Goal: Task Accomplishment & Management: Use online tool/utility

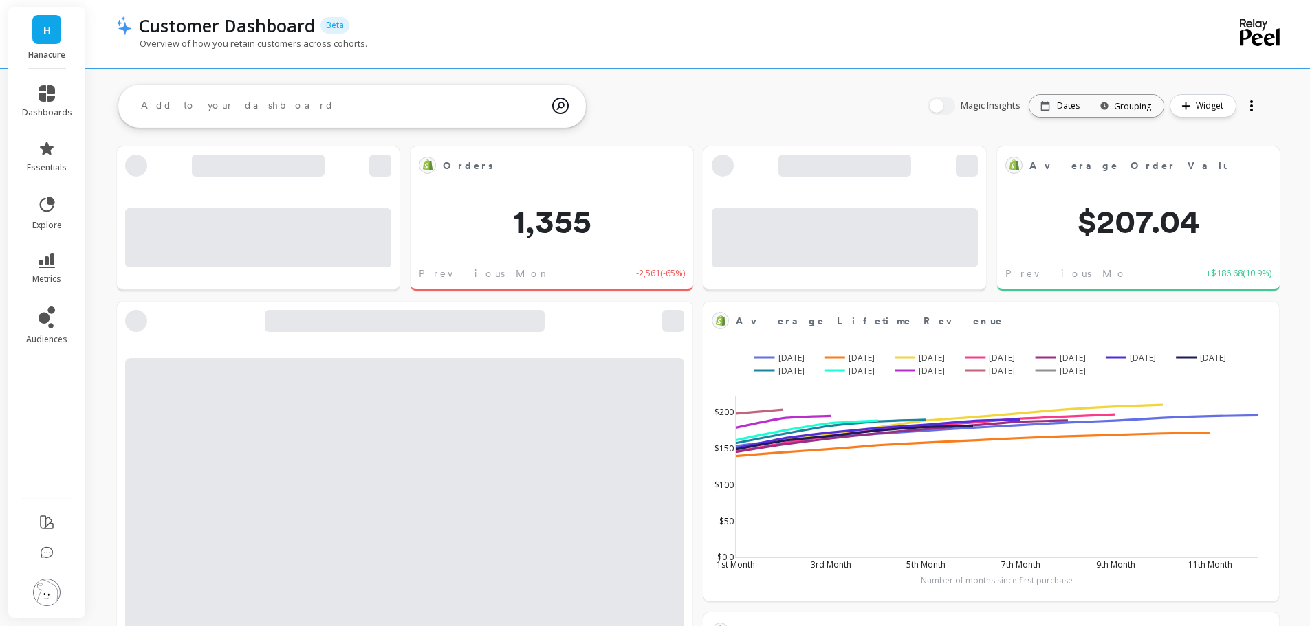
click at [50, 587] on img at bounding box center [47, 593] width 28 height 28
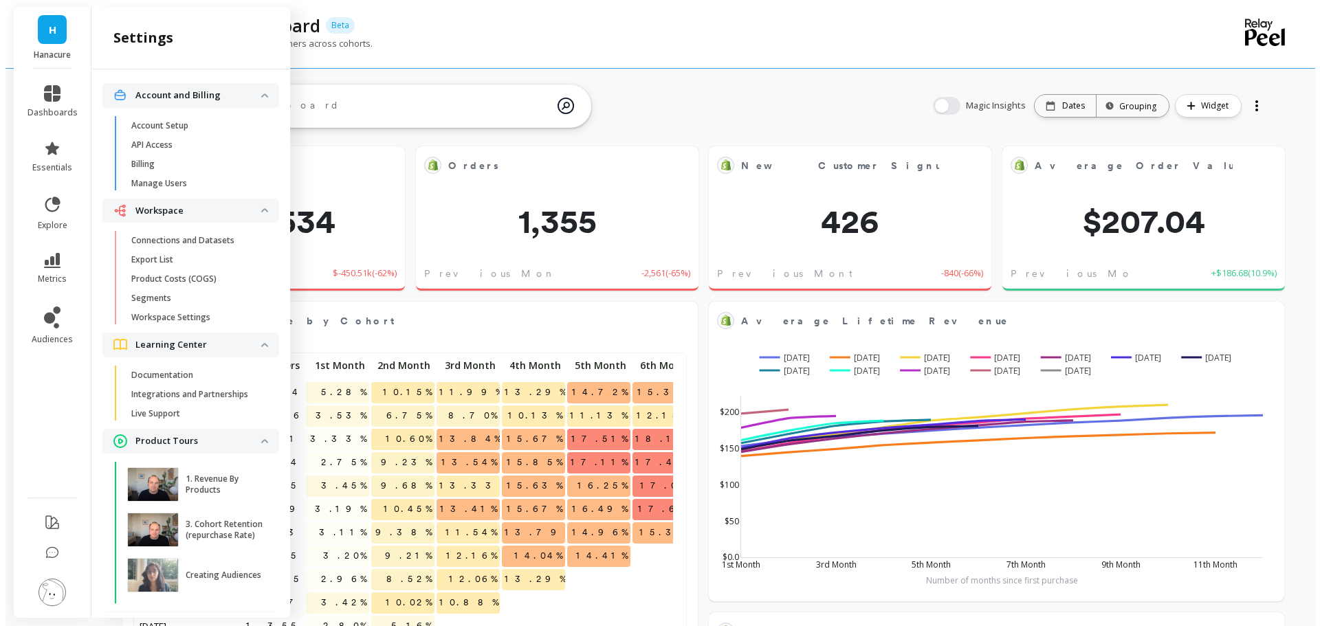
scroll to position [368, 526]
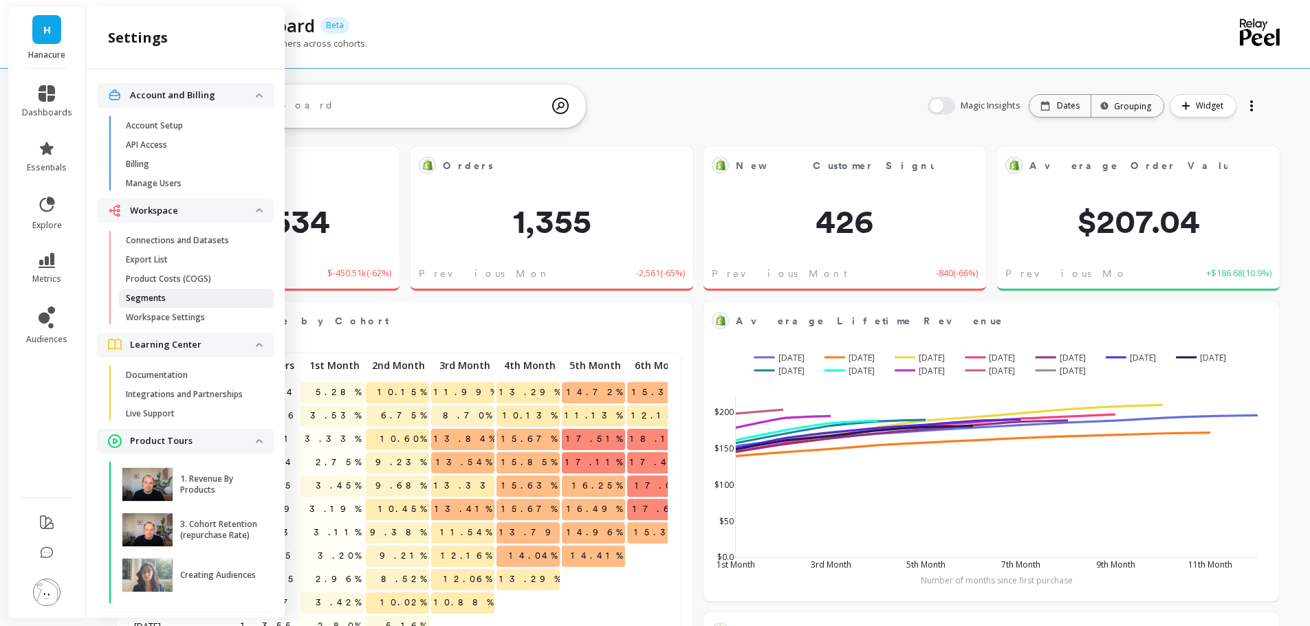
click at [166, 289] on link "Segments" at bounding box center [196, 298] width 155 height 19
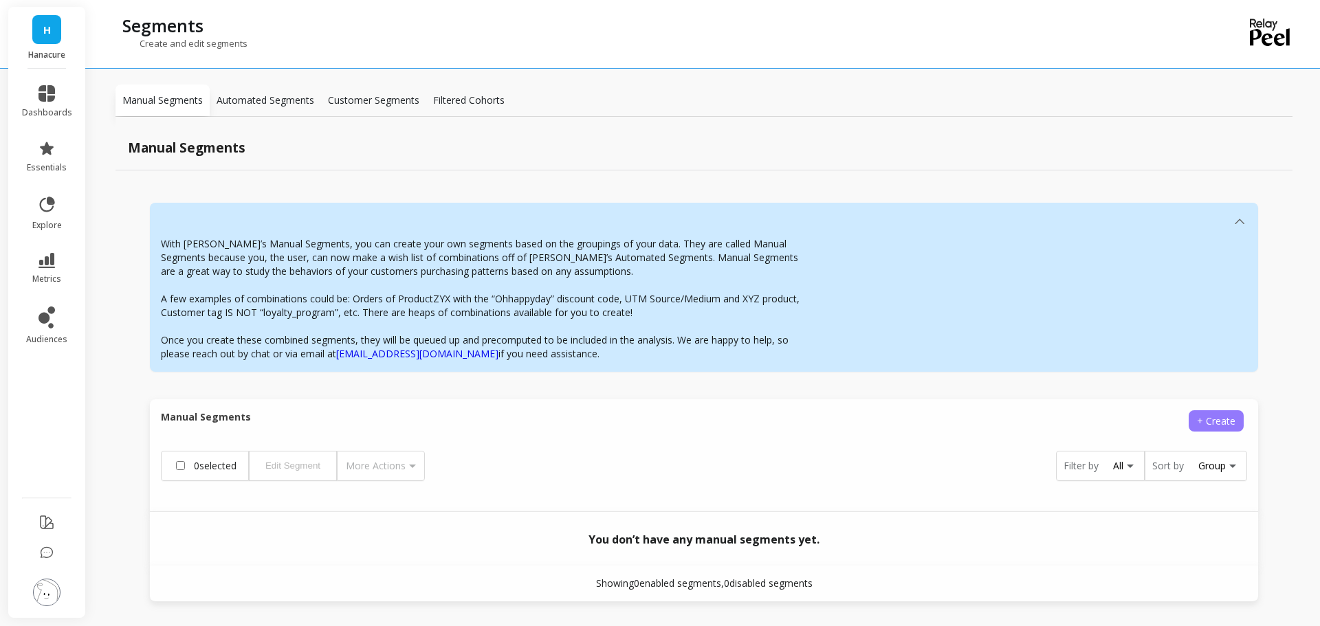
click at [1218, 422] on span "+ Create" at bounding box center [1216, 421] width 39 height 13
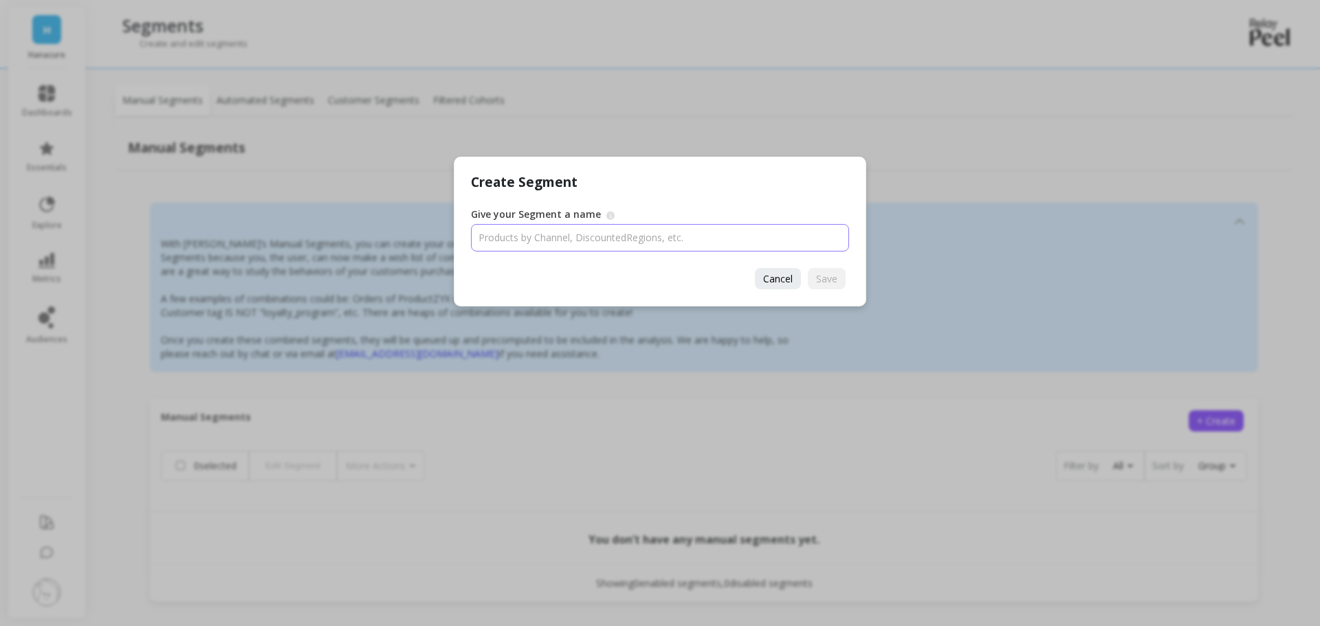
click at [505, 237] on input "Give your Segment a name" at bounding box center [660, 238] width 378 height 28
paste input "p7pro"
type input "p7pro+"
click at [835, 281] on span "Save" at bounding box center [826, 278] width 21 height 13
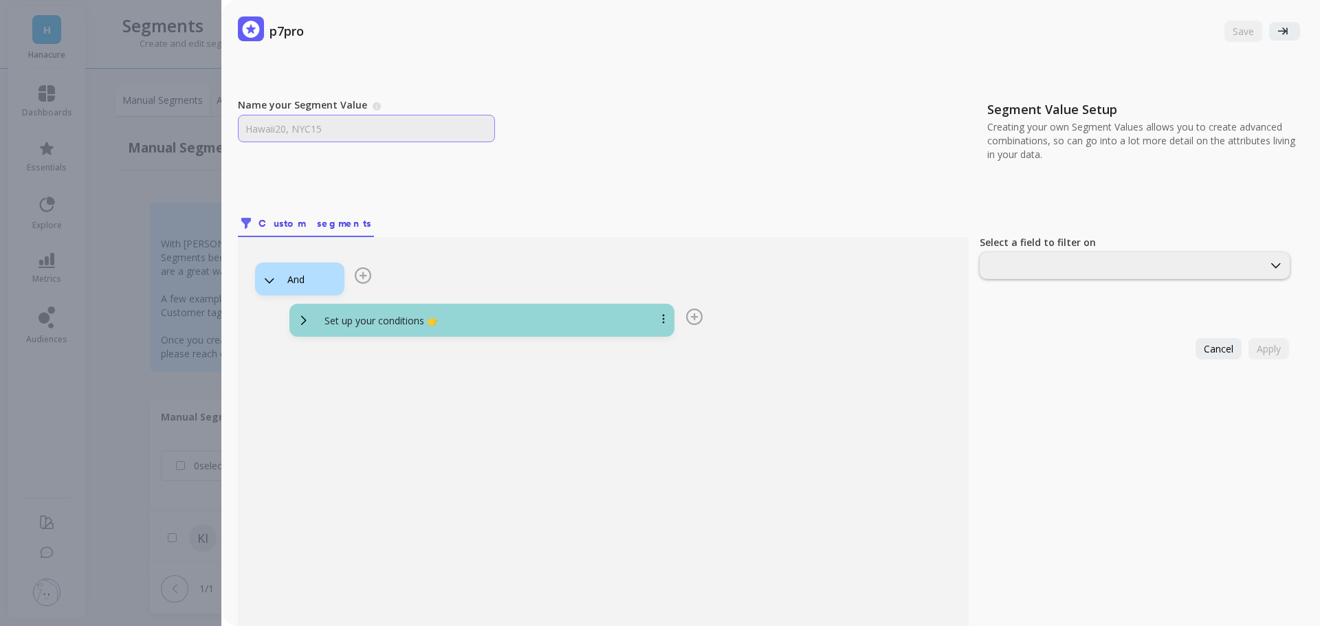
click at [369, 125] on input "Name your Segment Value" at bounding box center [366, 129] width 257 height 28
paste input "p7pro"
paste input "p7pro-pep-adv"
type input "p7pro + p7pro-pep-adv"
click at [411, 324] on p "Set up your conditions 👉" at bounding box center [382, 321] width 114 height 14
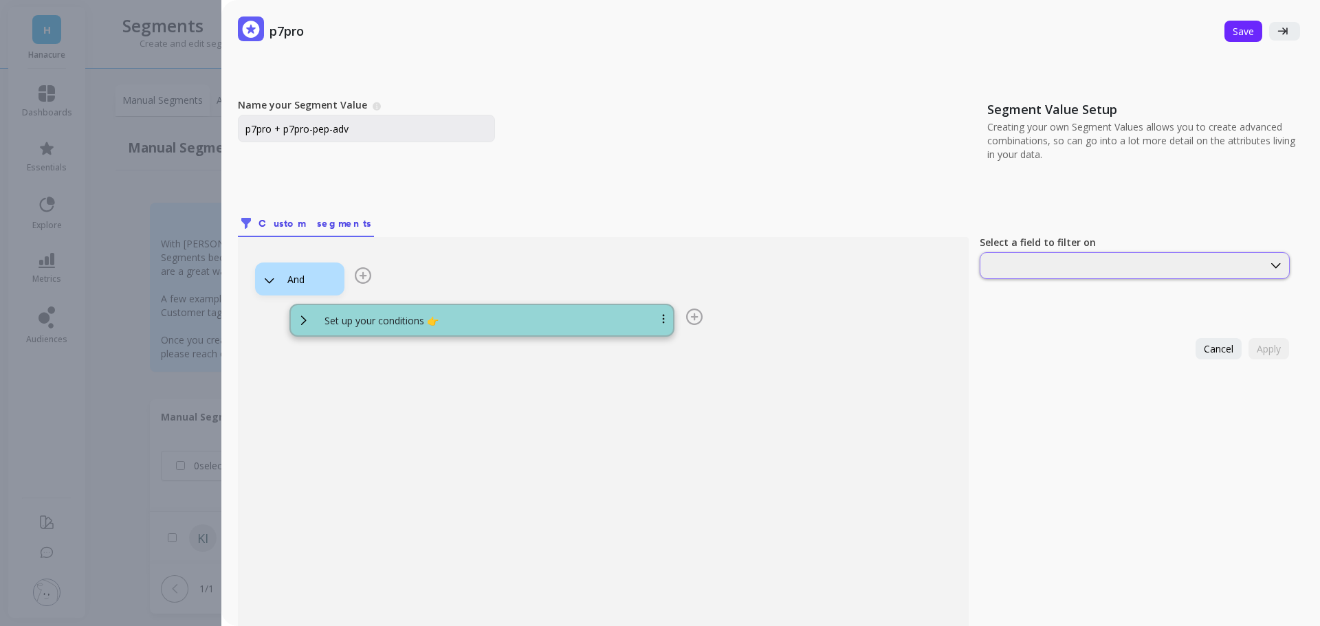
click at [1071, 274] on div at bounding box center [1135, 265] width 310 height 27
type input "sku"
click at [981, 287] on div "SKUs" at bounding box center [1135, 299] width 309 height 24
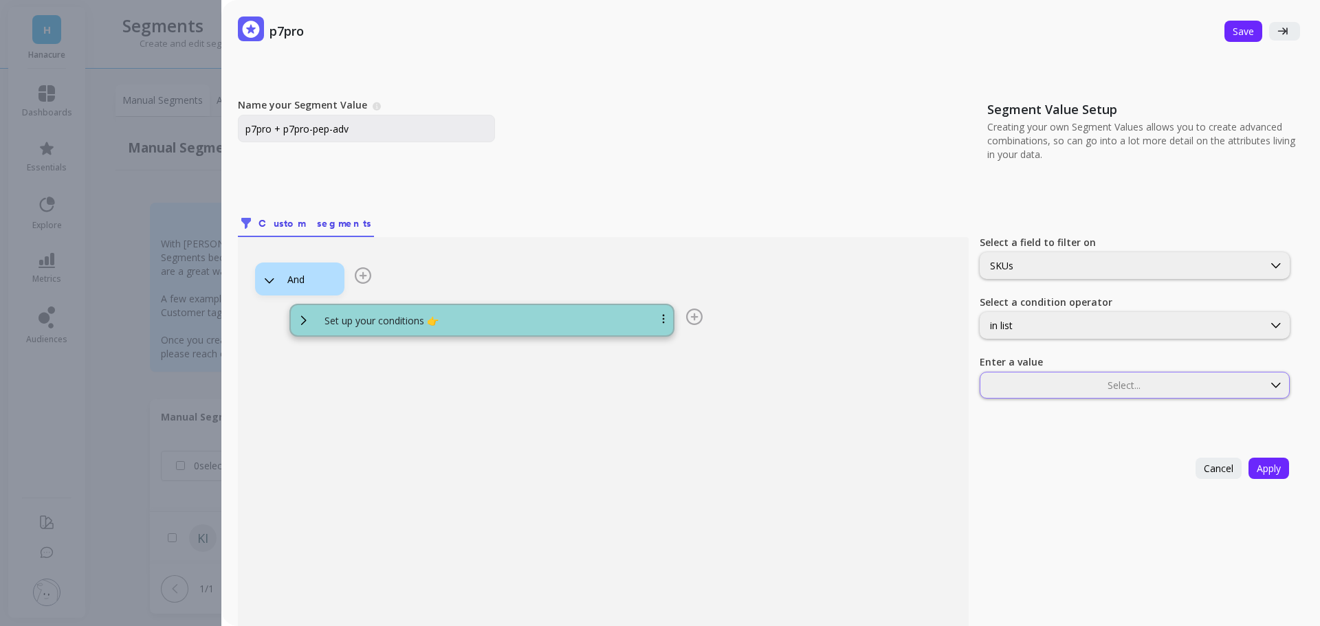
click at [1070, 378] on div "Select..." at bounding box center [1122, 386] width 283 height 16
type input "p7pro-pep-adv"
click at [1078, 424] on div "p7pro-pep-adv" at bounding box center [1135, 419] width 292 height 13
click at [1126, 391] on div at bounding box center [1163, 385] width 195 height 13
drag, startPoint x: 271, startPoint y: 130, endPoint x: 243, endPoint y: 126, distance: 27.8
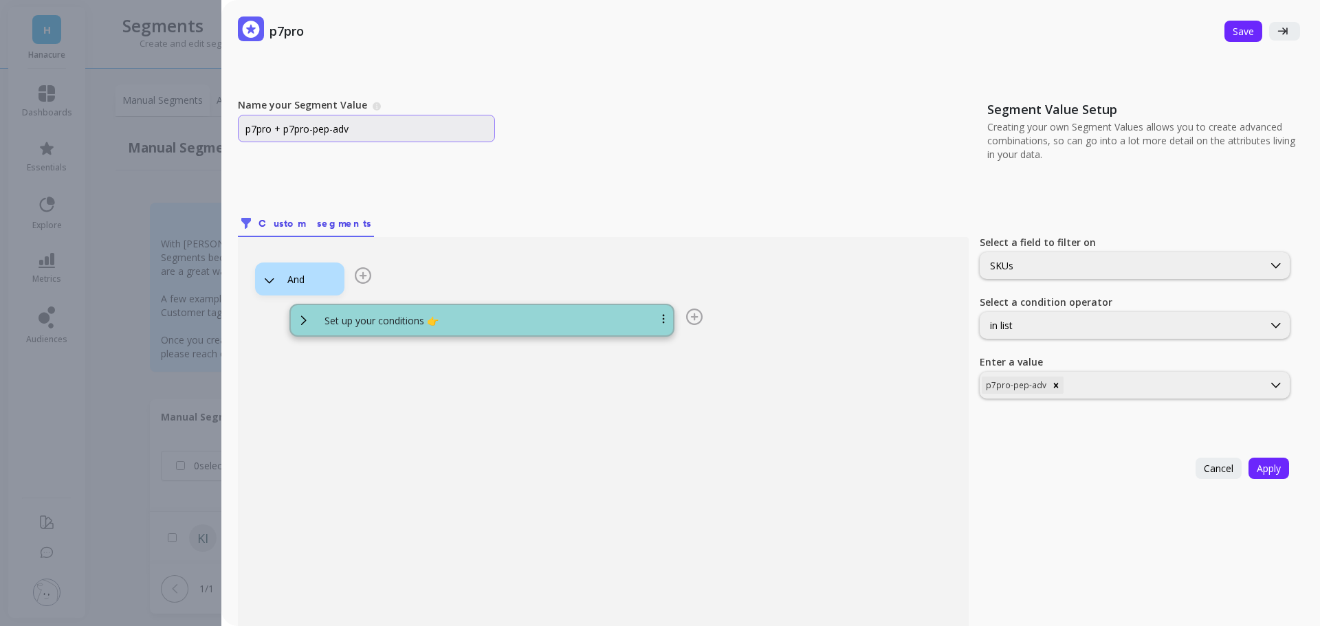
click at [243, 126] on input "p7pro + p7pro-pep-adv" at bounding box center [366, 129] width 257 height 28
click at [1075, 389] on div at bounding box center [1163, 385] width 195 height 13
type input "p7pro"
click at [1056, 415] on div "p7pro" at bounding box center [1135, 419] width 292 height 13
click at [1257, 471] on span "Apply" at bounding box center [1269, 468] width 24 height 13
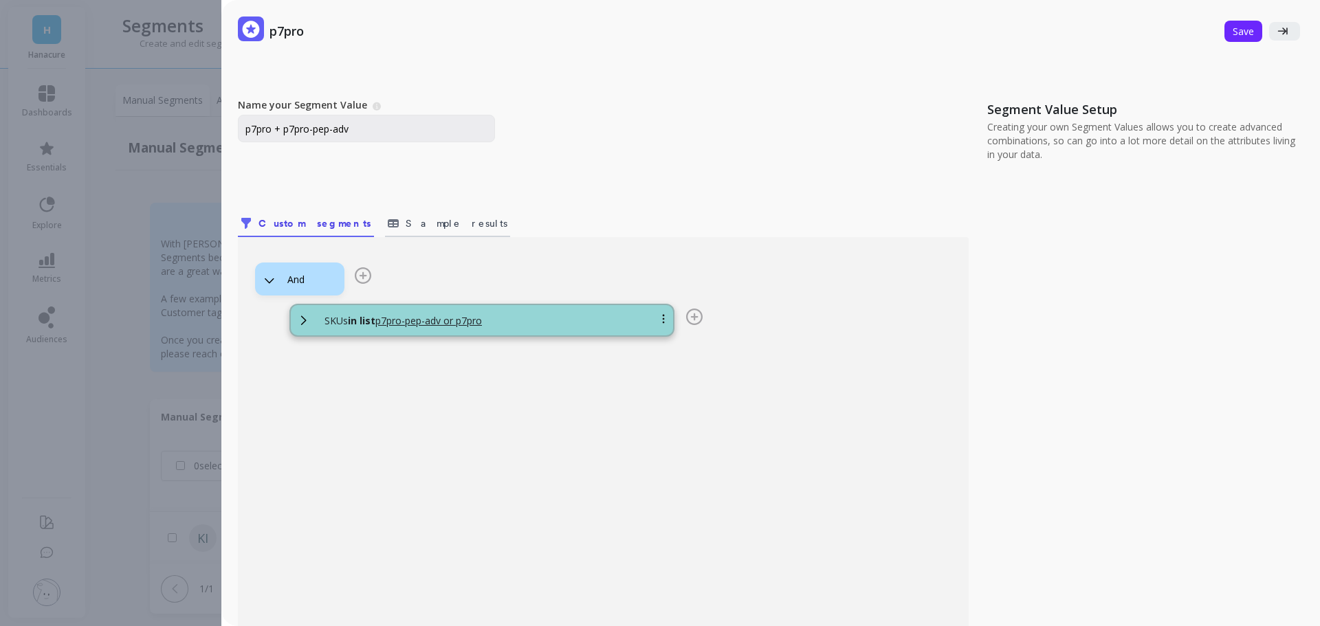
click at [400, 233] on link "Sample results" at bounding box center [447, 222] width 125 height 32
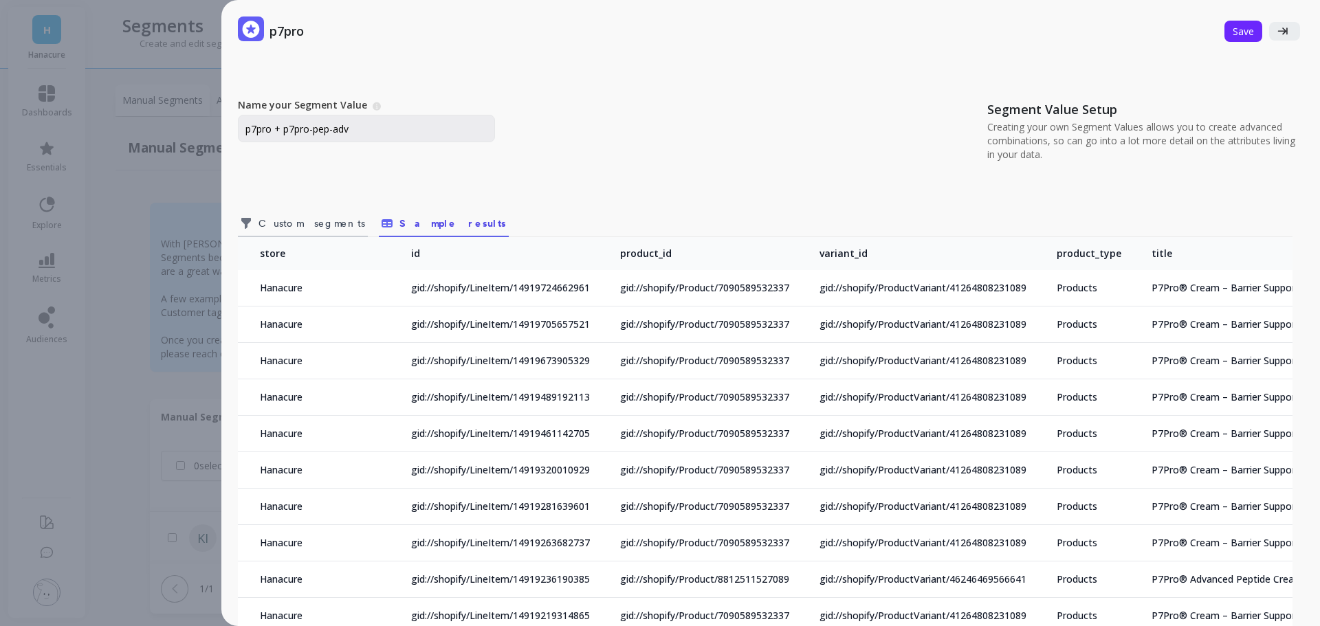
click at [301, 224] on span "Custom segments" at bounding box center [312, 224] width 107 height 14
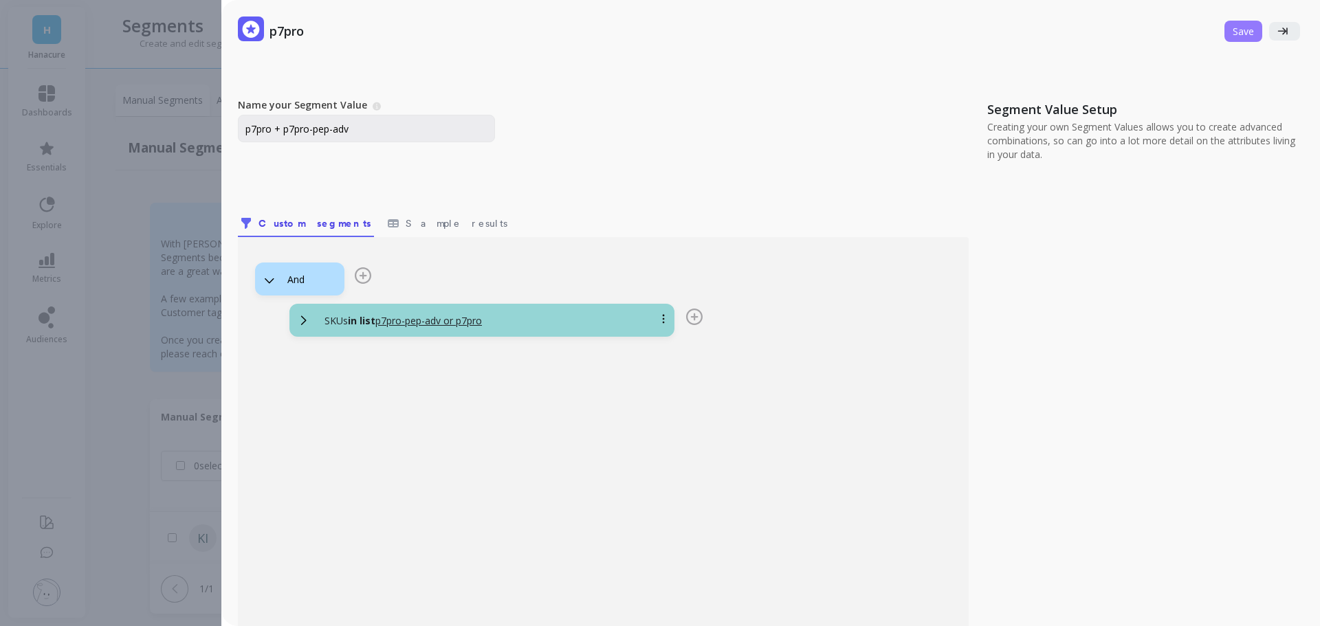
click at [1236, 32] on span "Save" at bounding box center [1243, 31] width 21 height 13
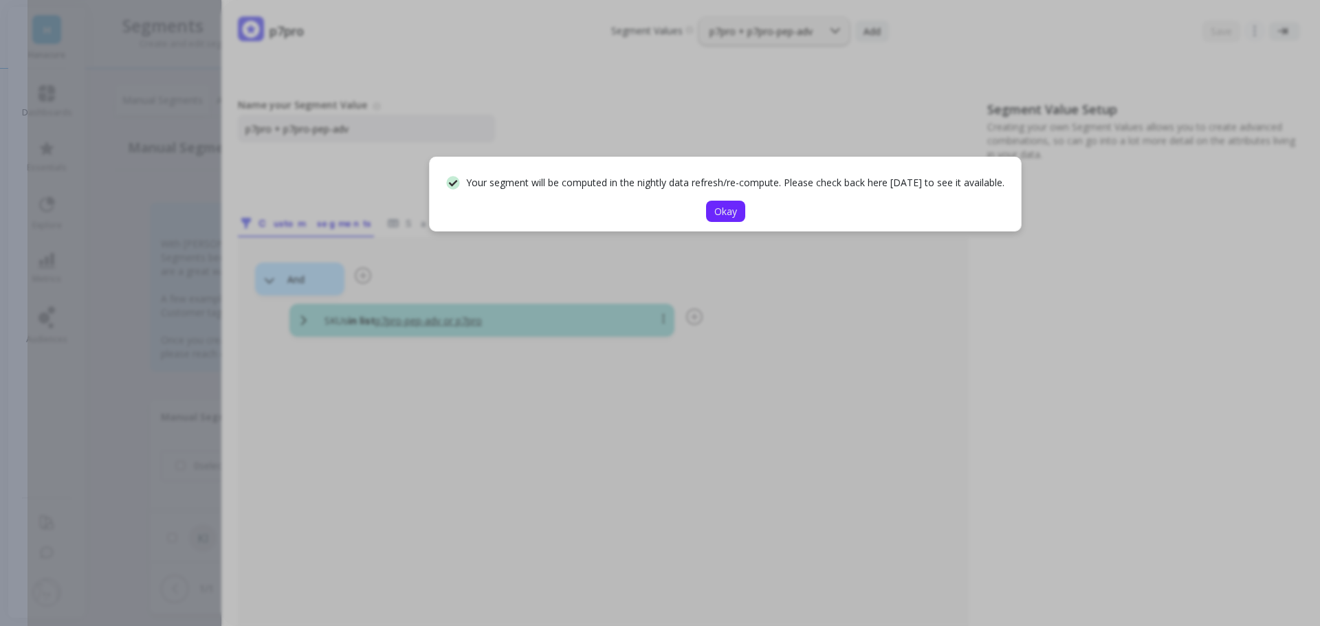
click at [726, 218] on span "Okay" at bounding box center [725, 211] width 23 height 13
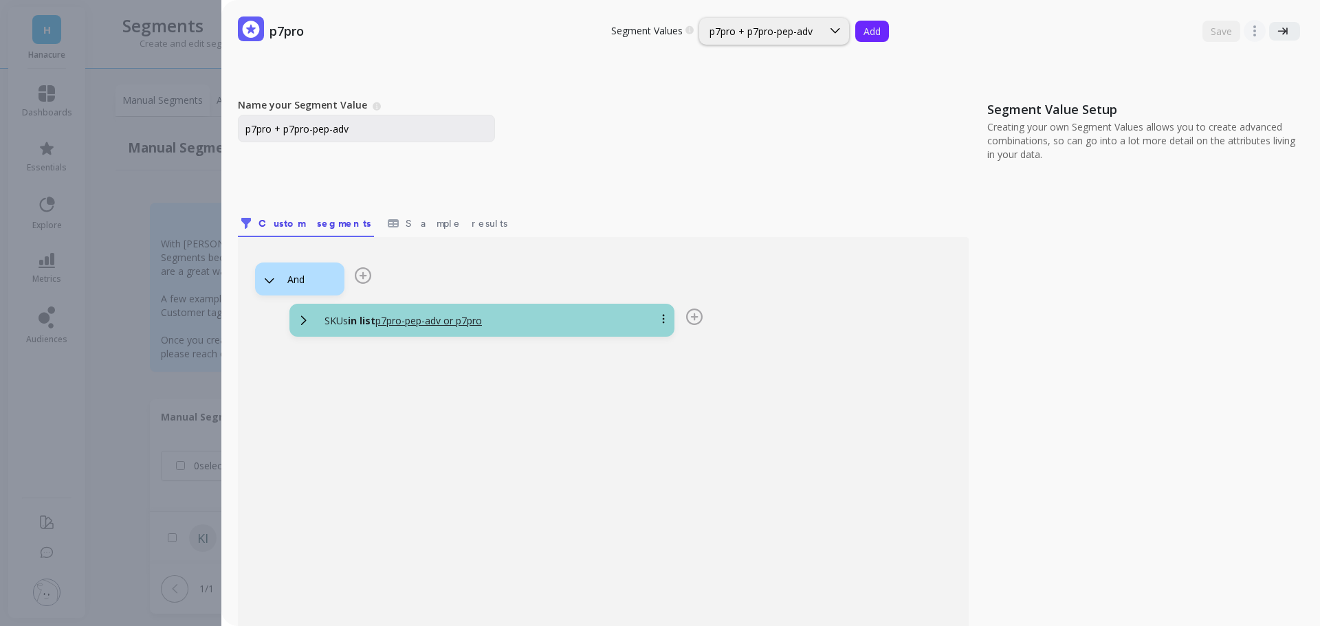
click at [864, 27] on span "Add" at bounding box center [872, 31] width 17 height 13
click at [335, 122] on input "Name your Segment Value" at bounding box center [366, 129] width 257 height 28
paste input "p7pro"
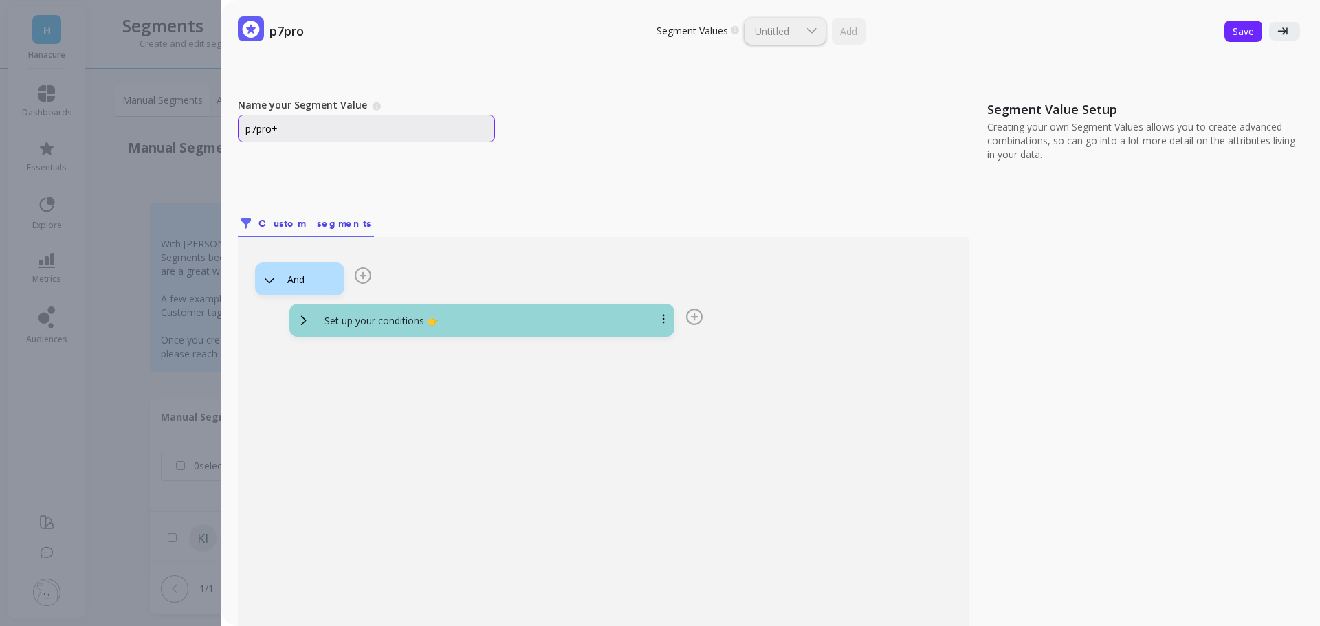
paste input "p7pro-pep"
type input "p7pro+ p7pro-pep"
click at [461, 316] on div "Set up your conditions 👉" at bounding box center [499, 321] width 370 height 14
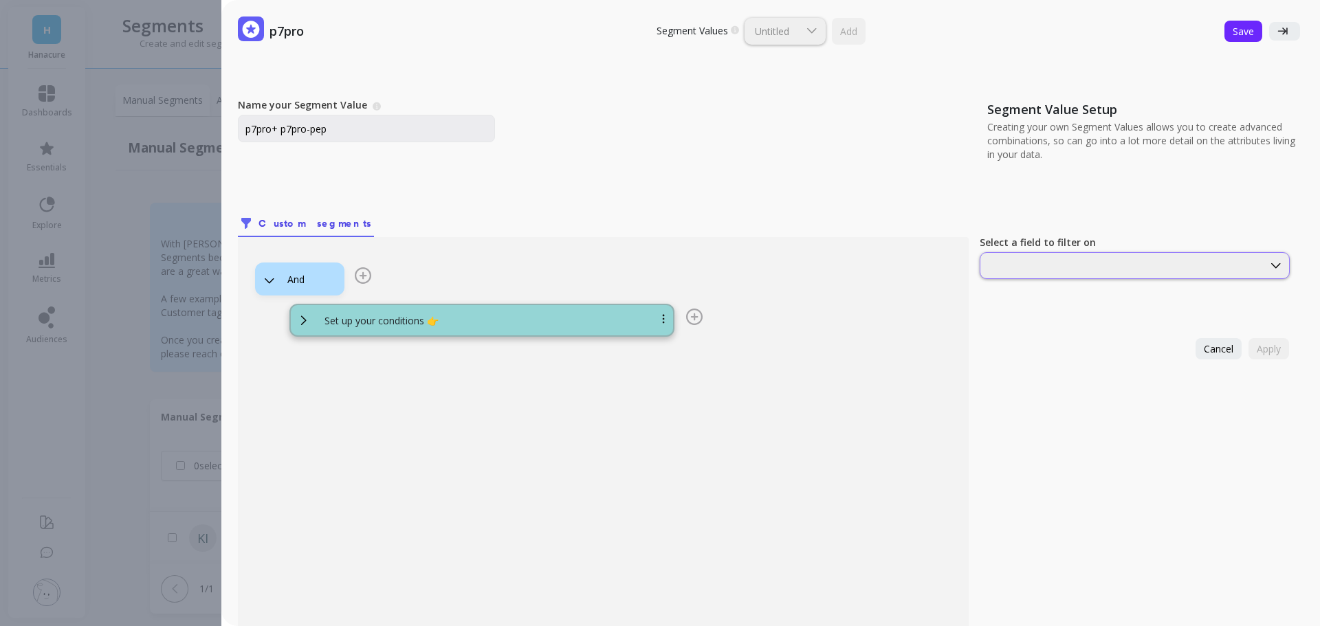
click at [1008, 270] on div at bounding box center [1122, 265] width 280 height 13
type input "sku"
click at [1050, 309] on div "SKUs" at bounding box center [1135, 299] width 309 height 24
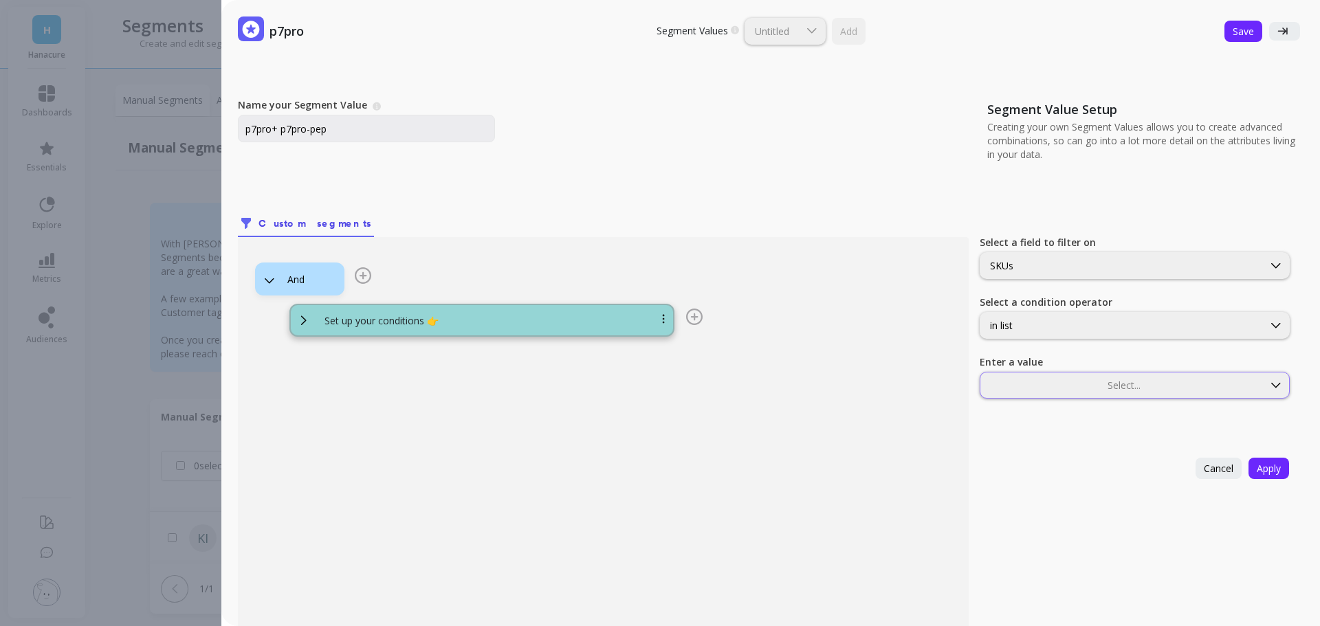
click at [1014, 377] on div "Select..." at bounding box center [1135, 385] width 310 height 27
type input "p7pro-pep"
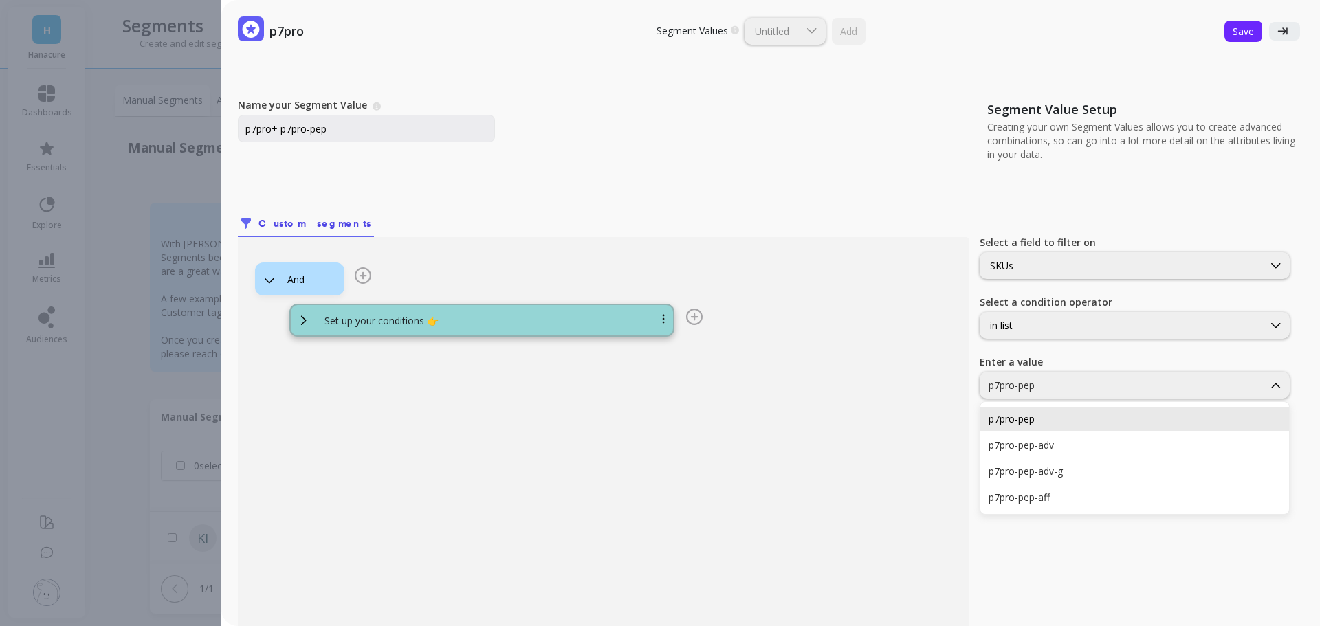
click at [1014, 417] on div "p7pro-pep" at bounding box center [1135, 419] width 292 height 13
drag, startPoint x: 273, startPoint y: 130, endPoint x: 245, endPoint y: 131, distance: 27.5
click at [245, 131] on input "p7pro+ p7pro-pep" at bounding box center [366, 129] width 257 height 28
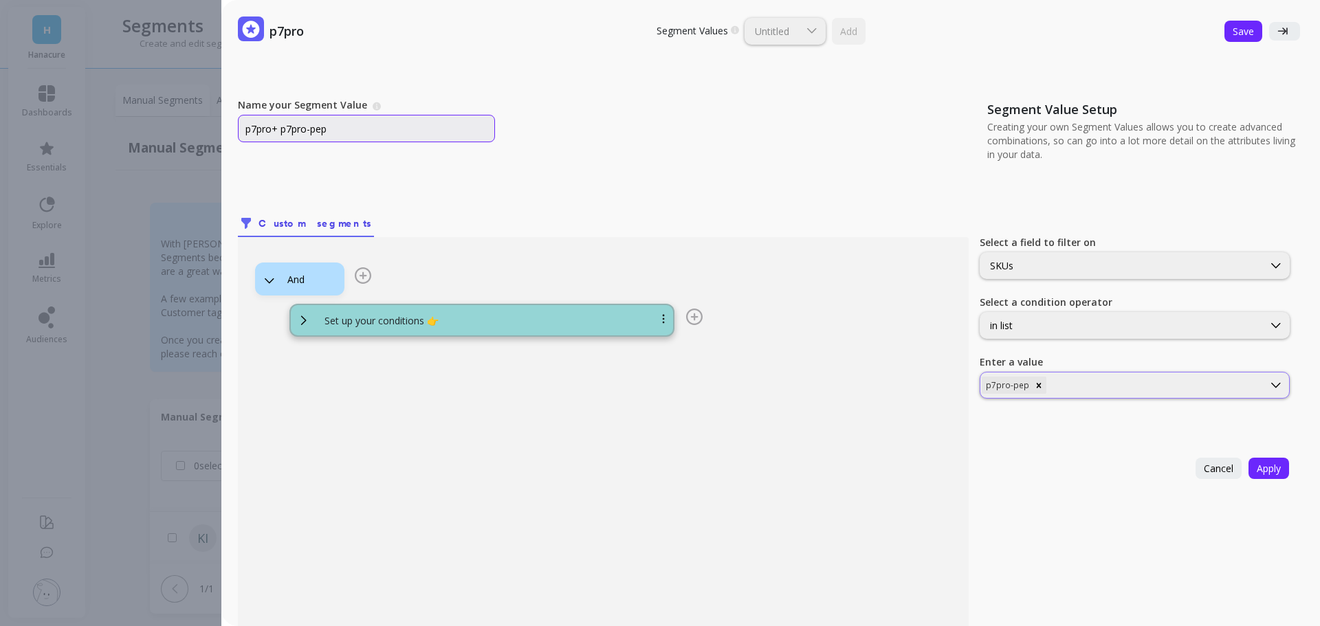
click at [1076, 382] on div at bounding box center [1155, 385] width 212 height 13
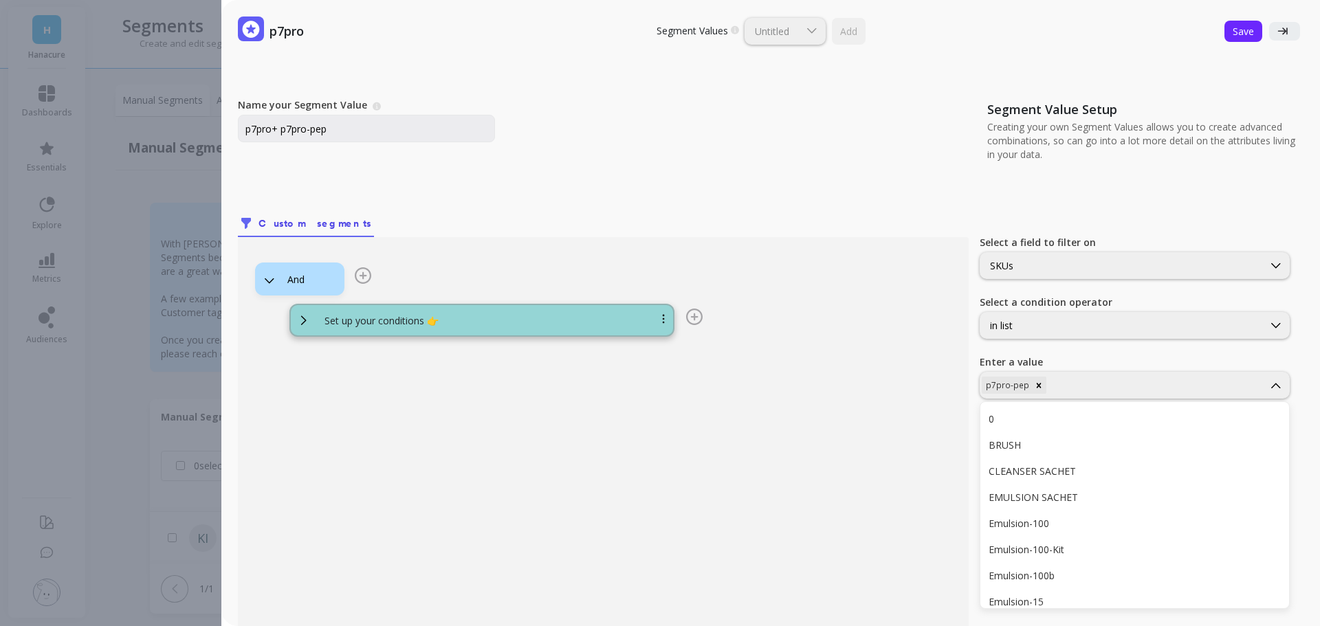
type input "p7pro"
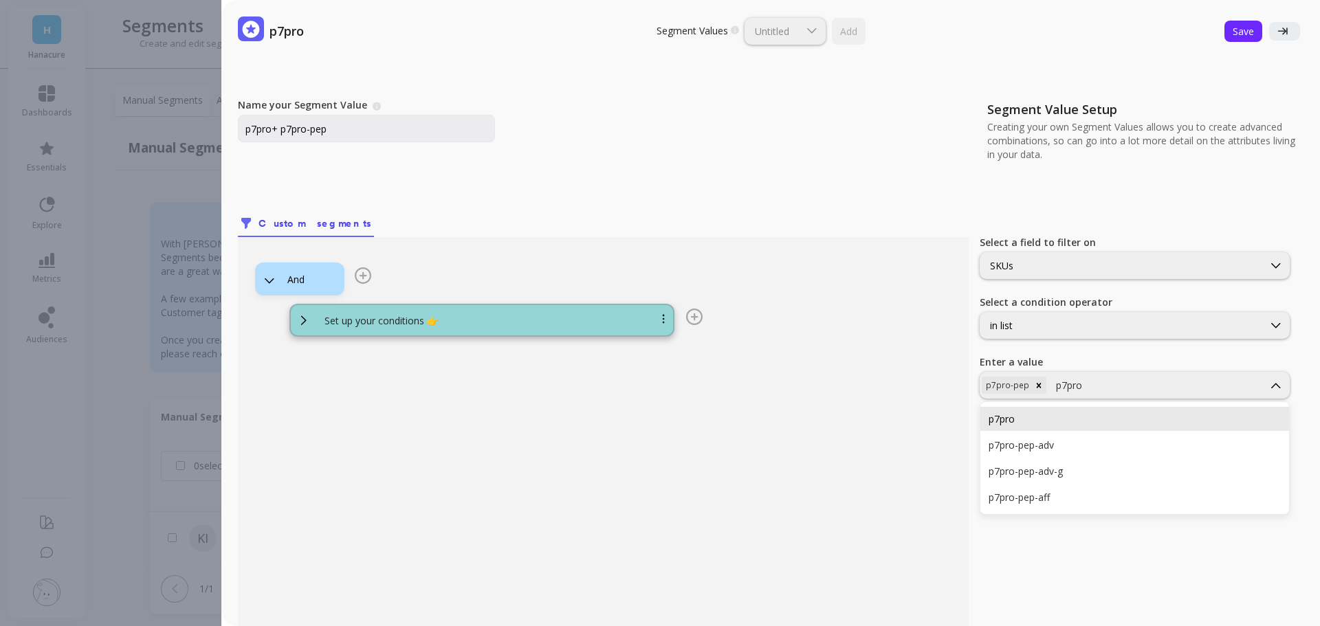
click at [1021, 424] on div "p7pro" at bounding box center [1135, 419] width 292 height 13
click at [1257, 463] on span "Apply" at bounding box center [1269, 468] width 24 height 13
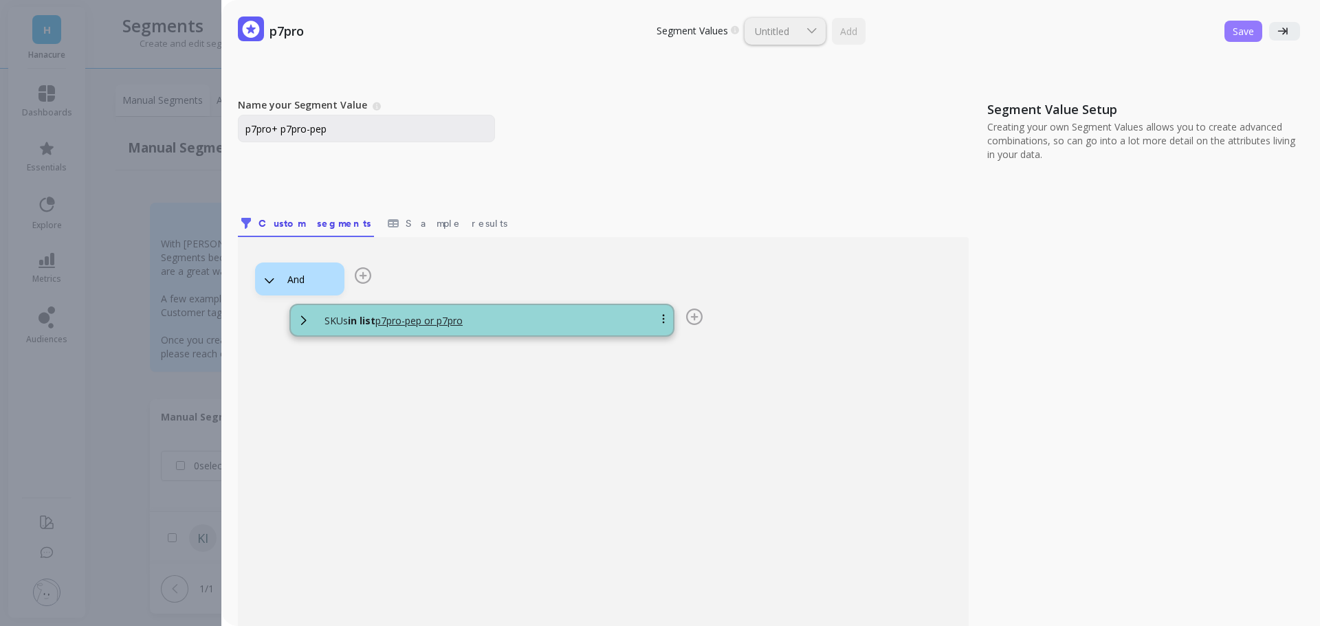
click at [1233, 28] on span "Save" at bounding box center [1243, 31] width 21 height 13
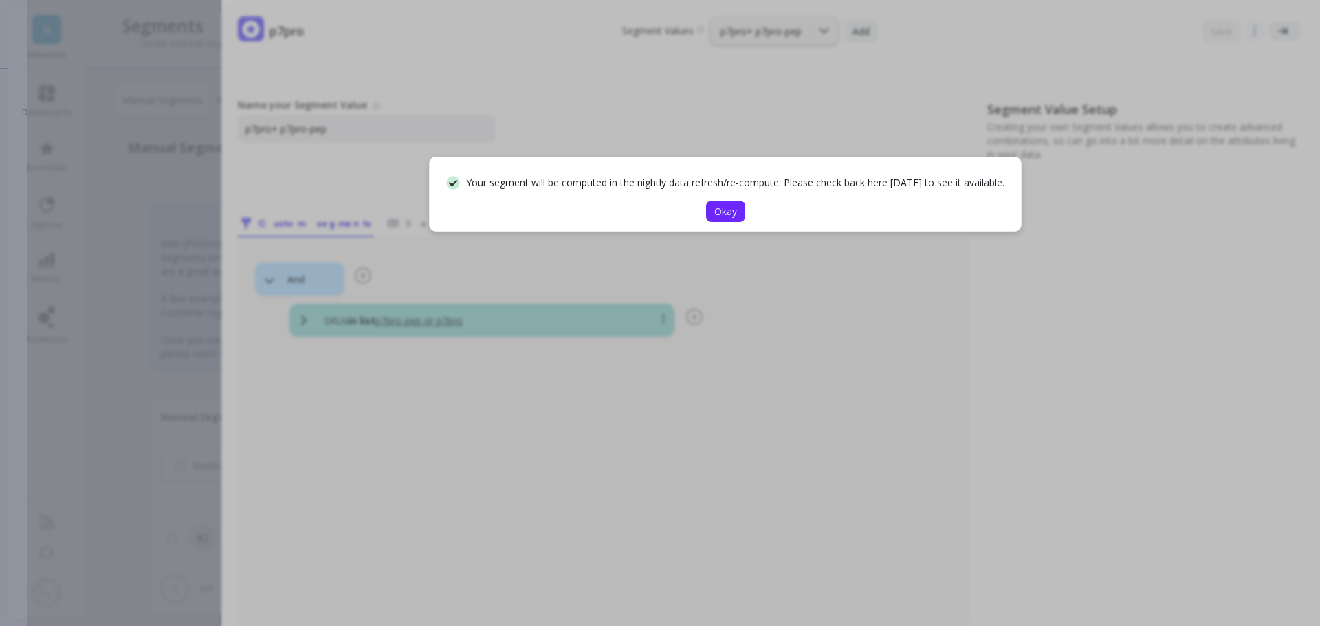
click at [721, 218] on span "Okay" at bounding box center [725, 211] width 23 height 13
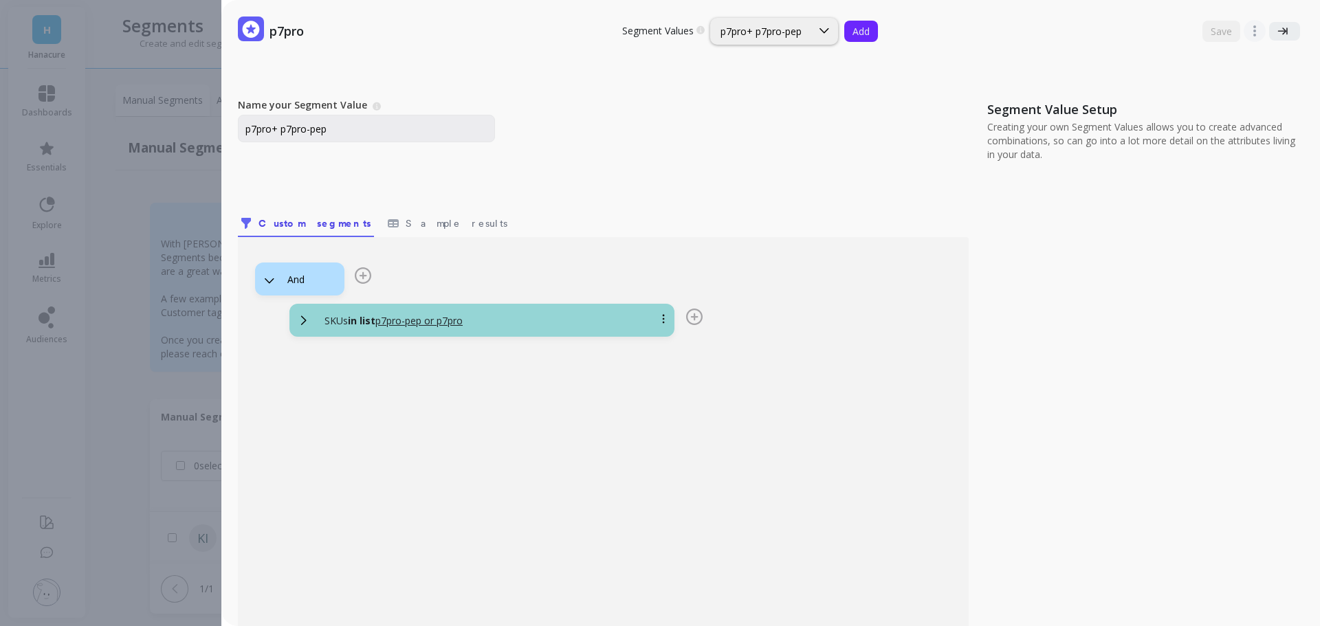
click at [858, 26] on span "Add" at bounding box center [861, 31] width 17 height 13
click at [452, 129] on input "Name your Segment Value" at bounding box center [366, 129] width 257 height 28
paste input "p7pro"
paste input "p7pro-pep"
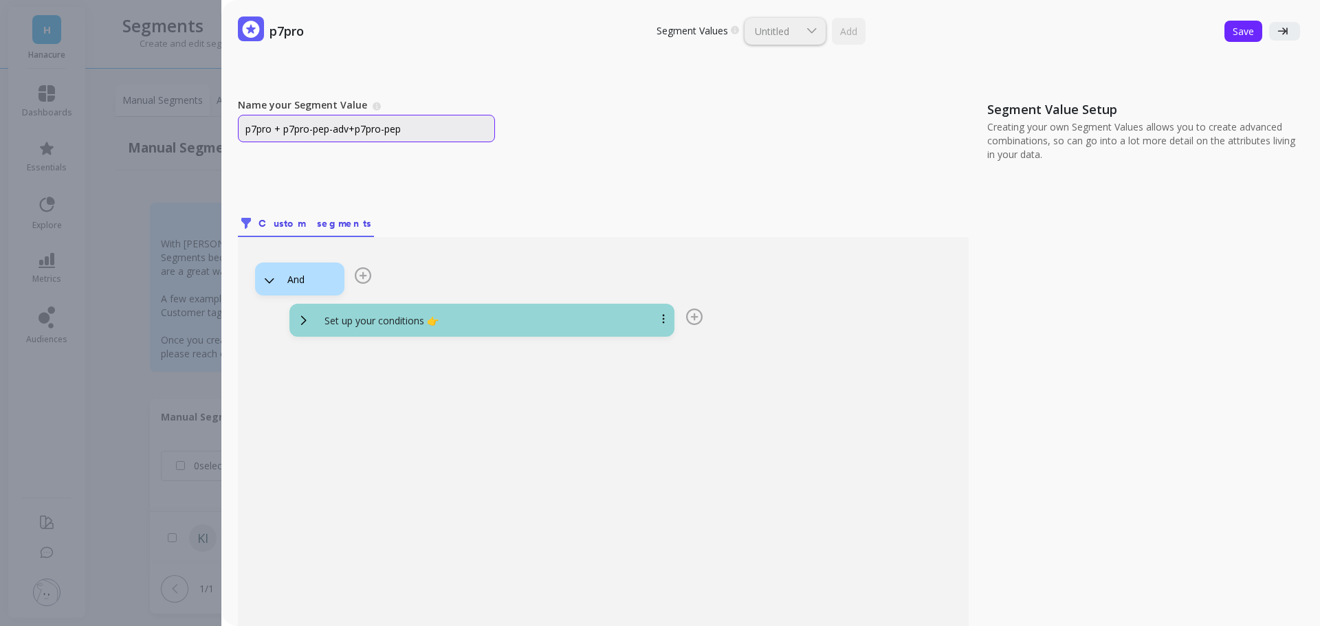
type input "p7pro + p7pro-pep-adv+p7pro-pep"
click at [536, 320] on div "Set up your conditions 👉" at bounding box center [499, 321] width 370 height 14
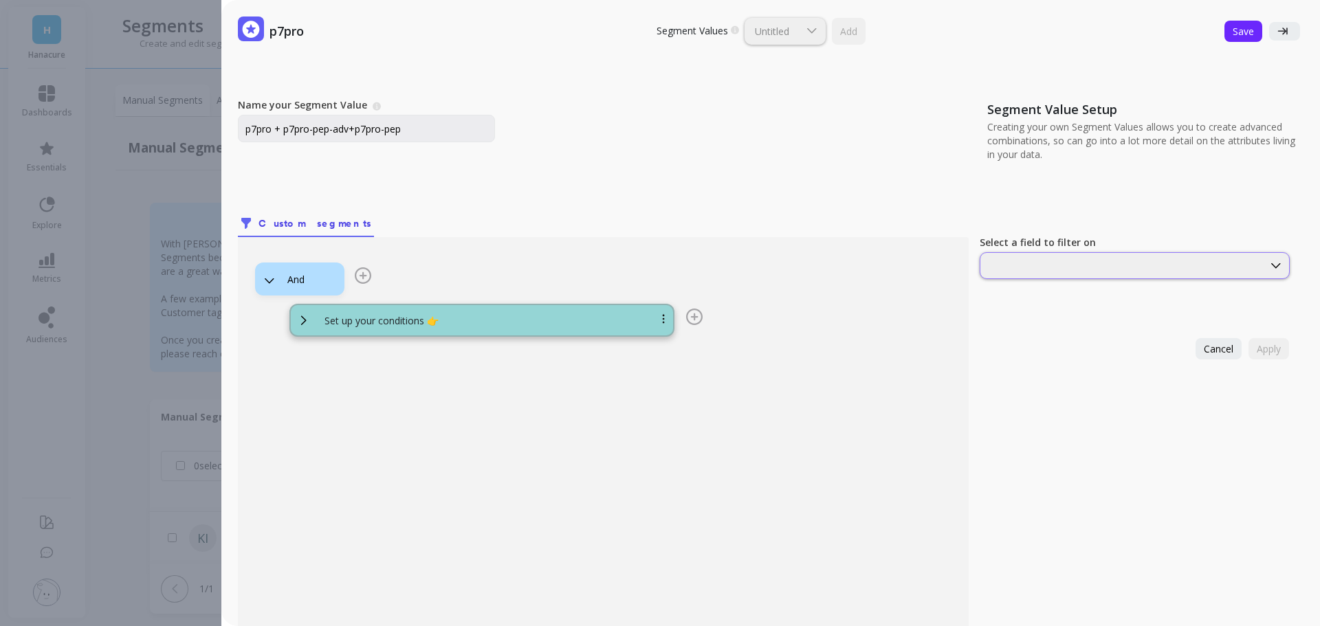
click at [1082, 261] on div at bounding box center [1122, 265] width 280 height 13
type input "sku"
click at [1064, 303] on div "SKUs" at bounding box center [1135, 299] width 292 height 13
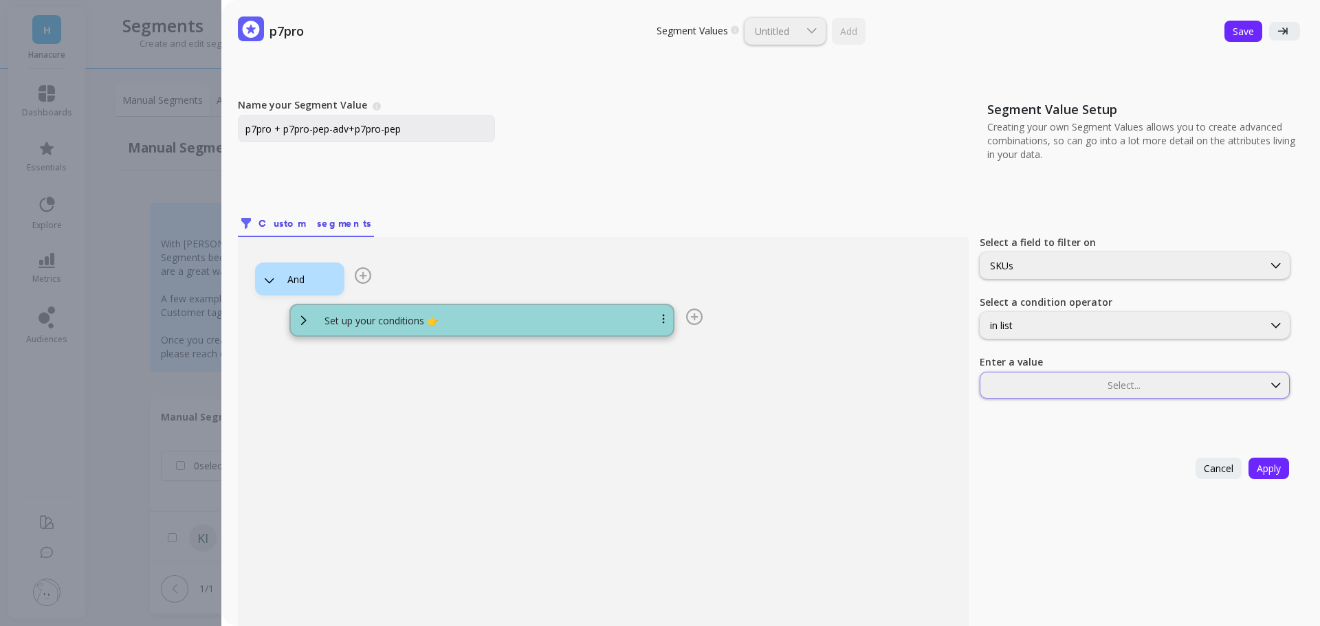
click at [1065, 380] on div at bounding box center [1122, 385] width 280 height 13
type input "p7pro-pep"
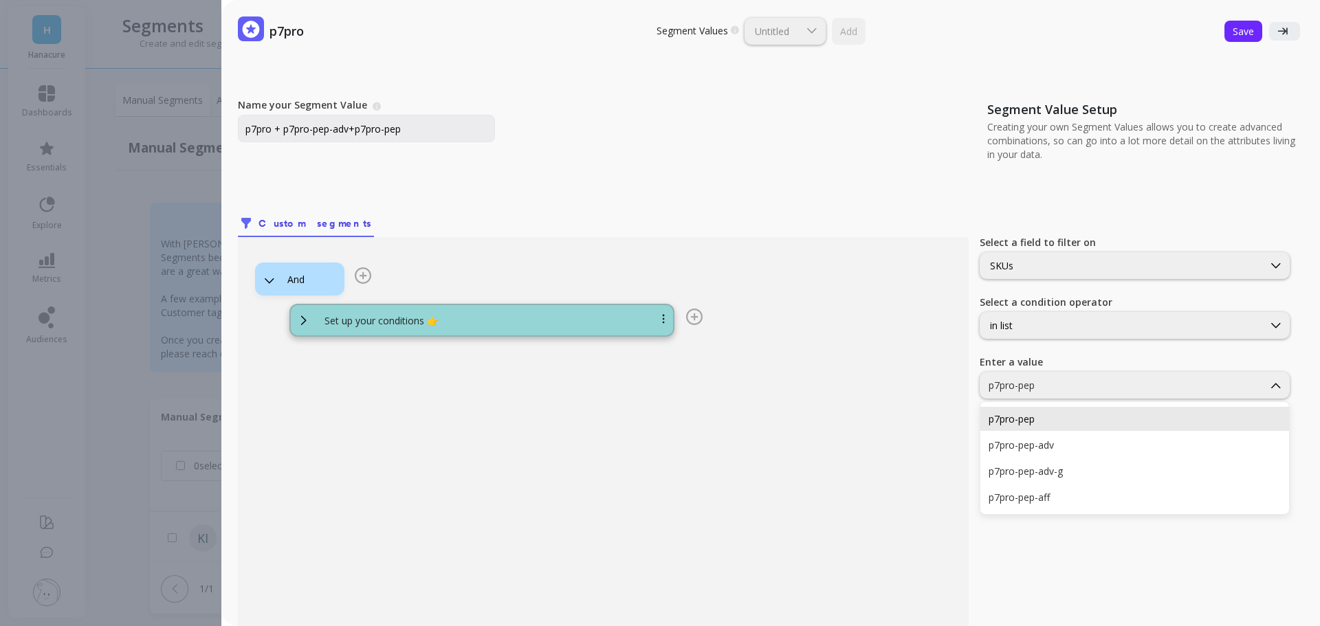
click at [1071, 414] on div "p7pro-pep" at bounding box center [1135, 419] width 292 height 13
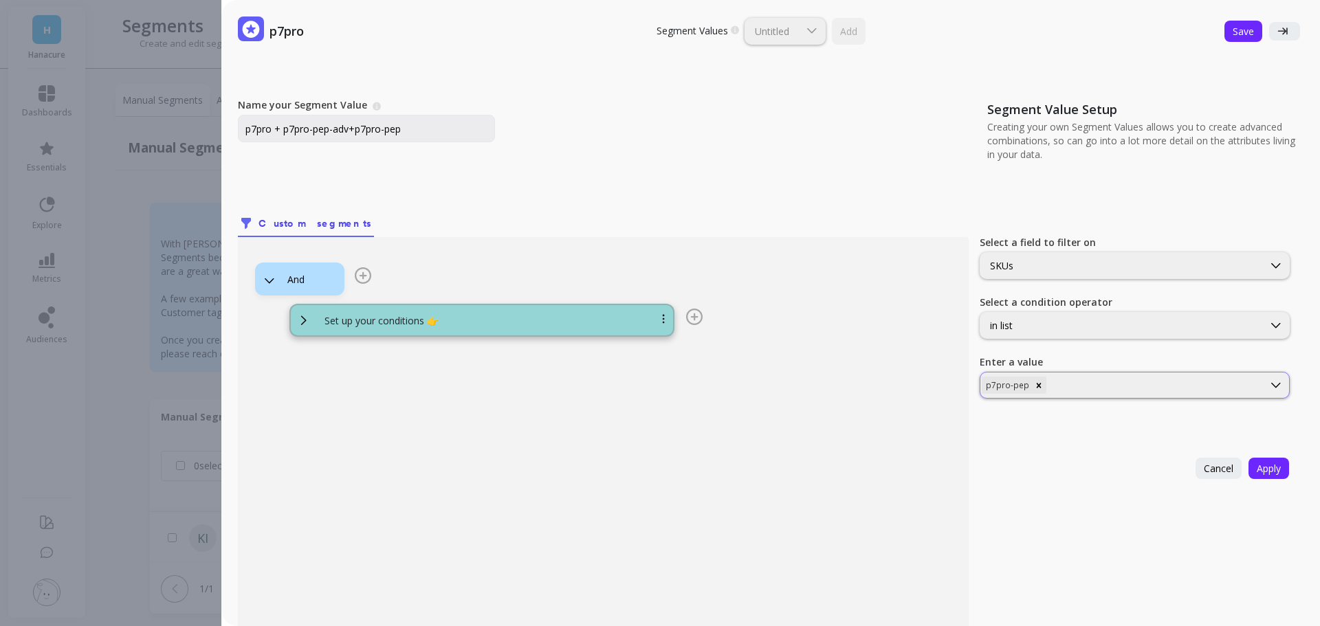
click at [1094, 380] on div at bounding box center [1155, 385] width 212 height 13
type input "p7pro-pep"
click at [1082, 417] on div "p7pro-pep-adv" at bounding box center [1135, 419] width 292 height 13
drag, startPoint x: 409, startPoint y: 135, endPoint x: 356, endPoint y: 133, distance: 53.0
click at [356, 133] on input "p7pro + p7pro-pep-adv+p7pro-pep" at bounding box center [366, 129] width 257 height 28
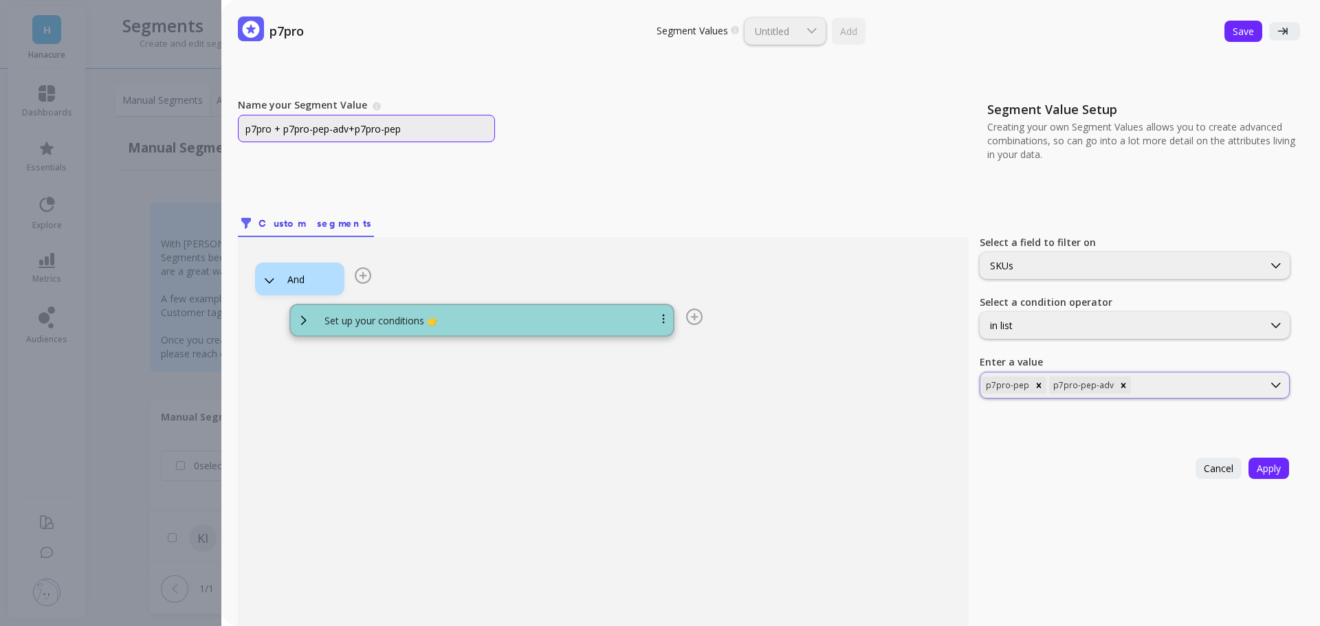
click at [1166, 395] on div "p7pro-pep p7pro-pep-adv" at bounding box center [1122, 385] width 283 height 20
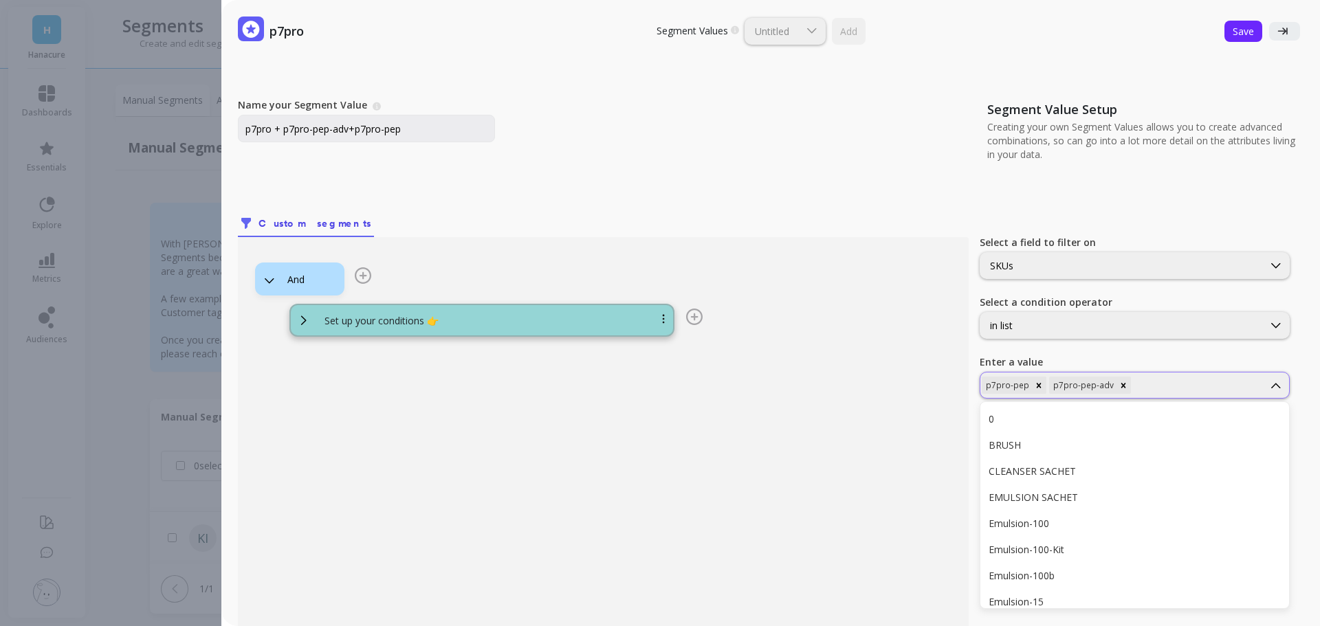
type input "p7pro-pep"
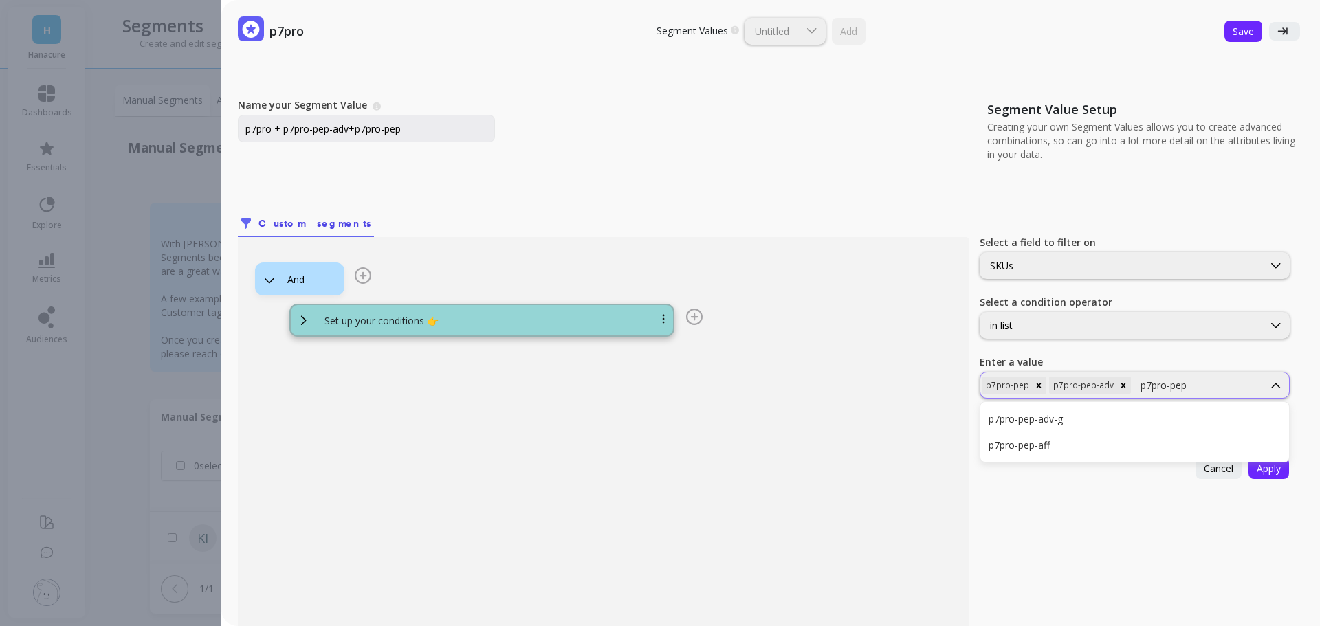
click at [1141, 389] on input "p7pro-pep" at bounding box center [1165, 385] width 49 height 13
click at [1195, 385] on div "p7pro-pep" at bounding box center [1198, 385] width 128 height 13
type input "p"
click at [1192, 383] on div at bounding box center [1155, 385] width 212 height 13
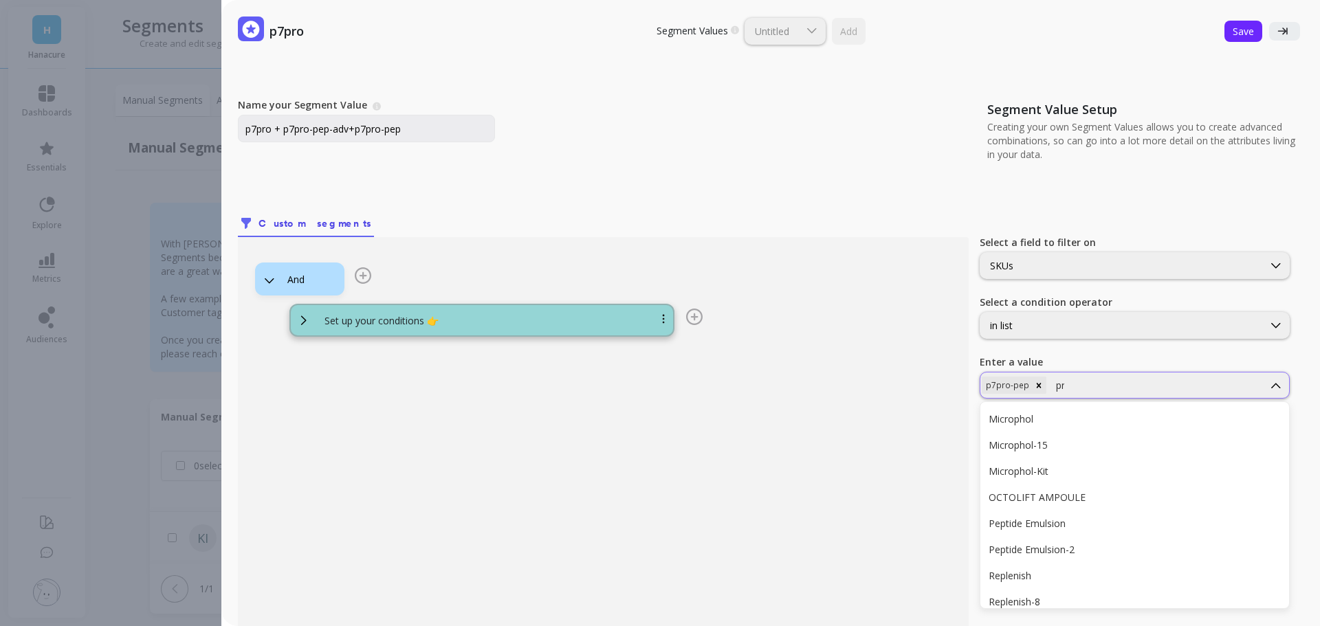
type input "pro"
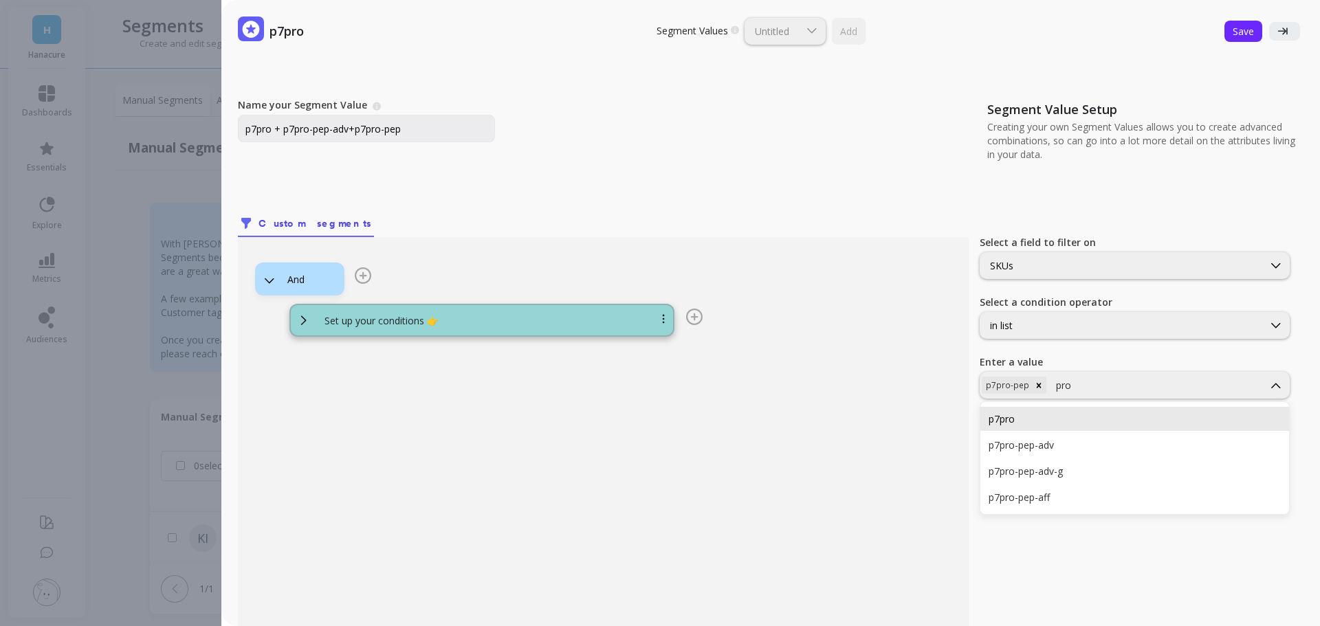
click at [1116, 427] on div "p7pro" at bounding box center [1135, 419] width 309 height 24
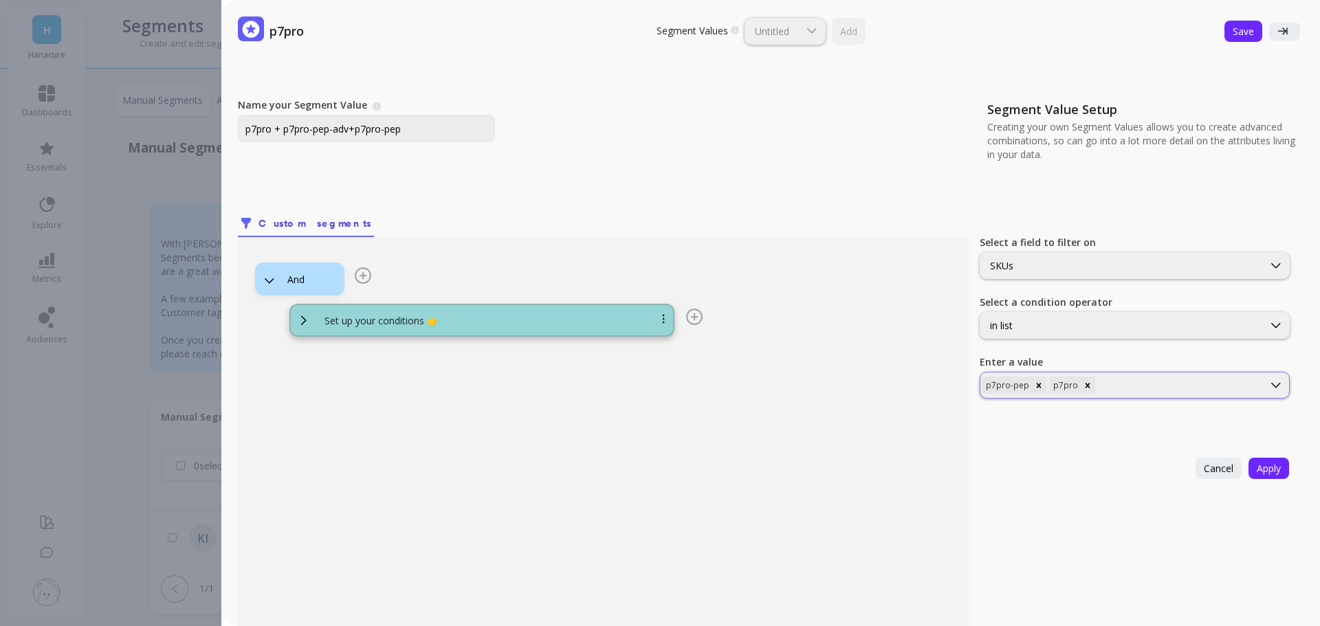
click at [1124, 391] on div at bounding box center [1180, 385] width 164 height 13
click at [1083, 390] on icon "Remove p7pro" at bounding box center [1088, 386] width 10 height 10
click at [1077, 388] on div at bounding box center [1155, 385] width 212 height 13
type input "pro"
click at [1063, 444] on div "p7pro-pep-adv" at bounding box center [1135, 445] width 292 height 13
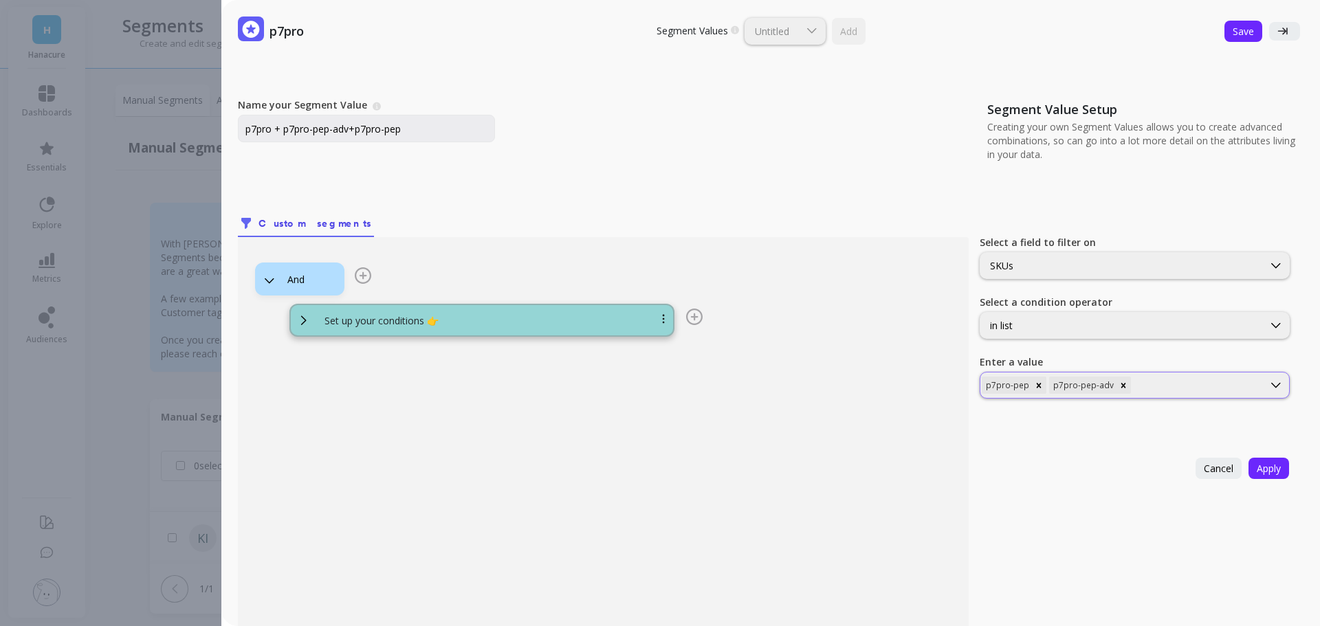
click at [1156, 382] on div at bounding box center [1198, 385] width 128 height 13
type input "pro"
click at [1139, 421] on div "p7pro" at bounding box center [1135, 419] width 292 height 13
click at [1259, 468] on span "Apply" at bounding box center [1269, 468] width 24 height 13
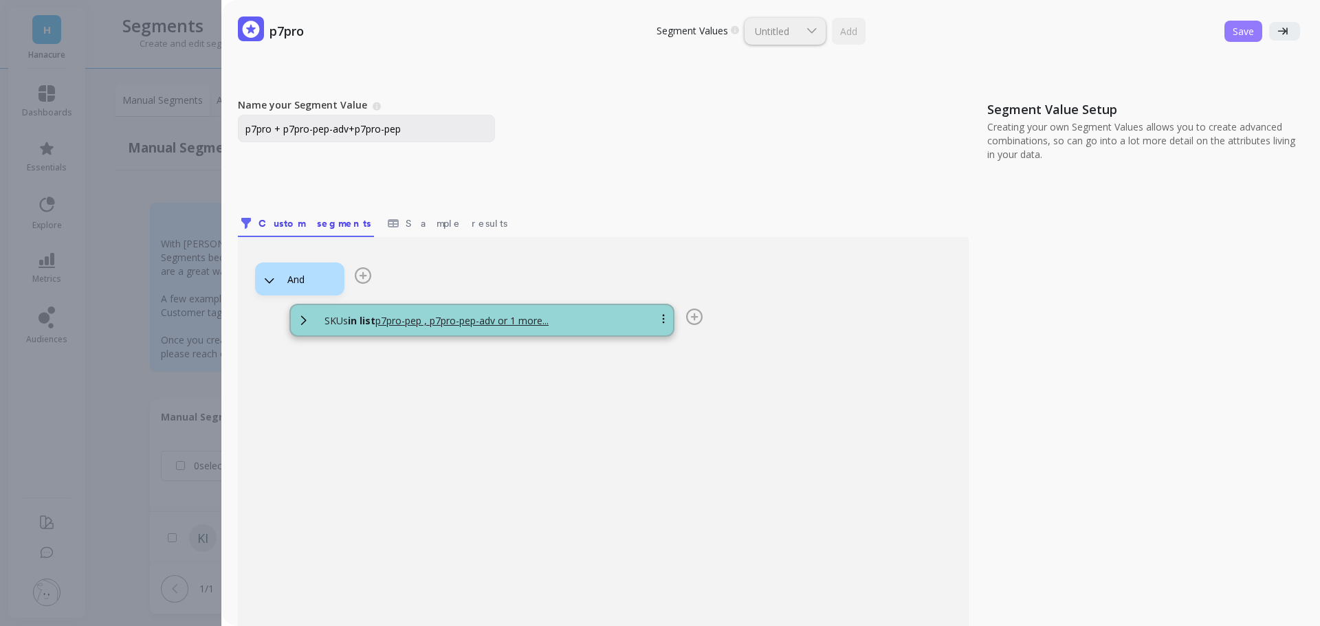
click at [1233, 28] on span "Save" at bounding box center [1243, 31] width 21 height 13
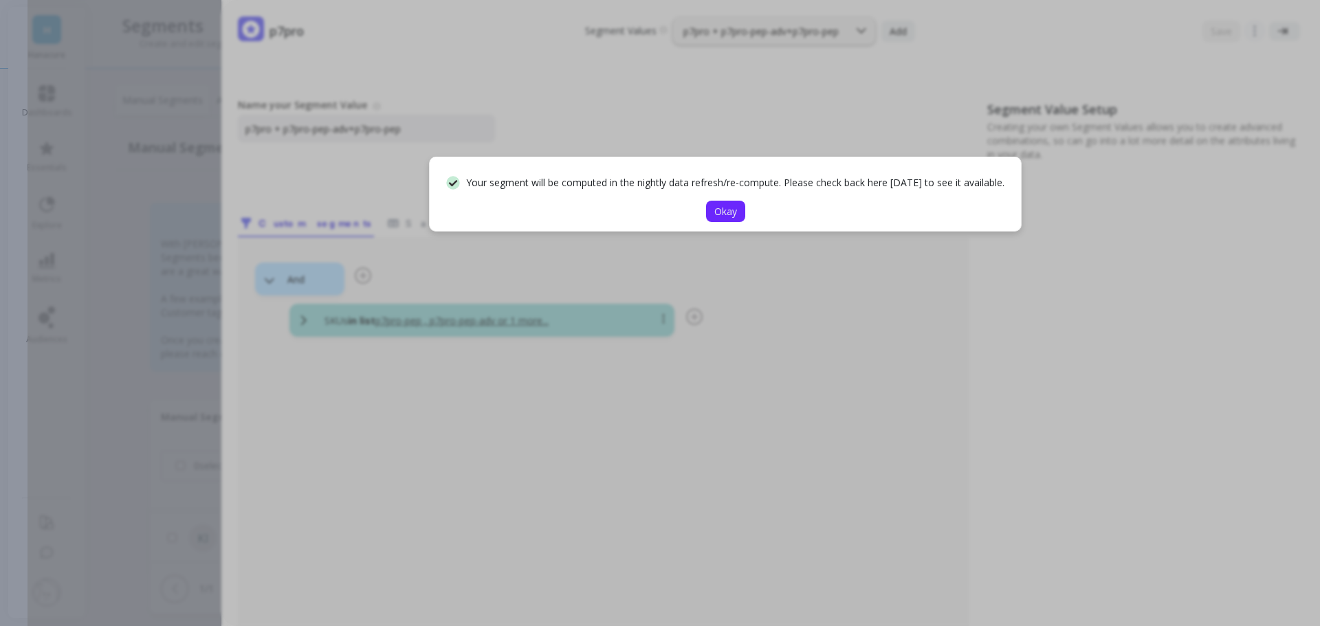
click at [717, 218] on span "Okay" at bounding box center [725, 211] width 23 height 13
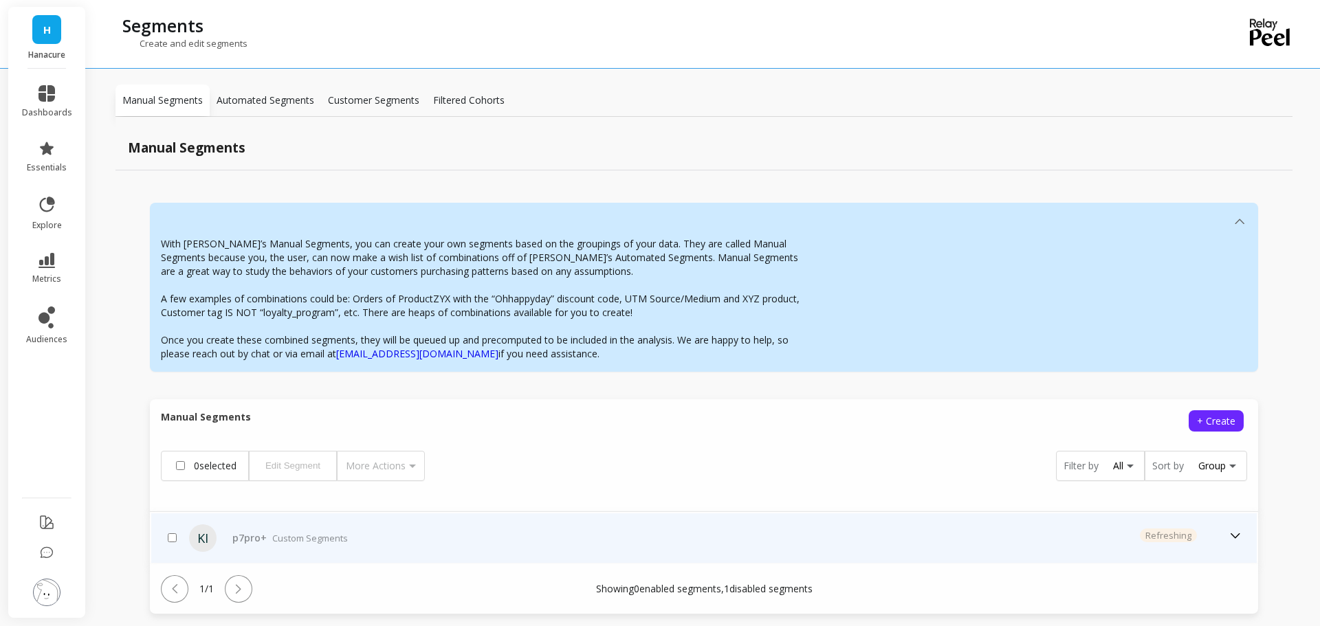
click at [308, 540] on p "Custom Segments" at bounding box center [310, 539] width 76 height 14
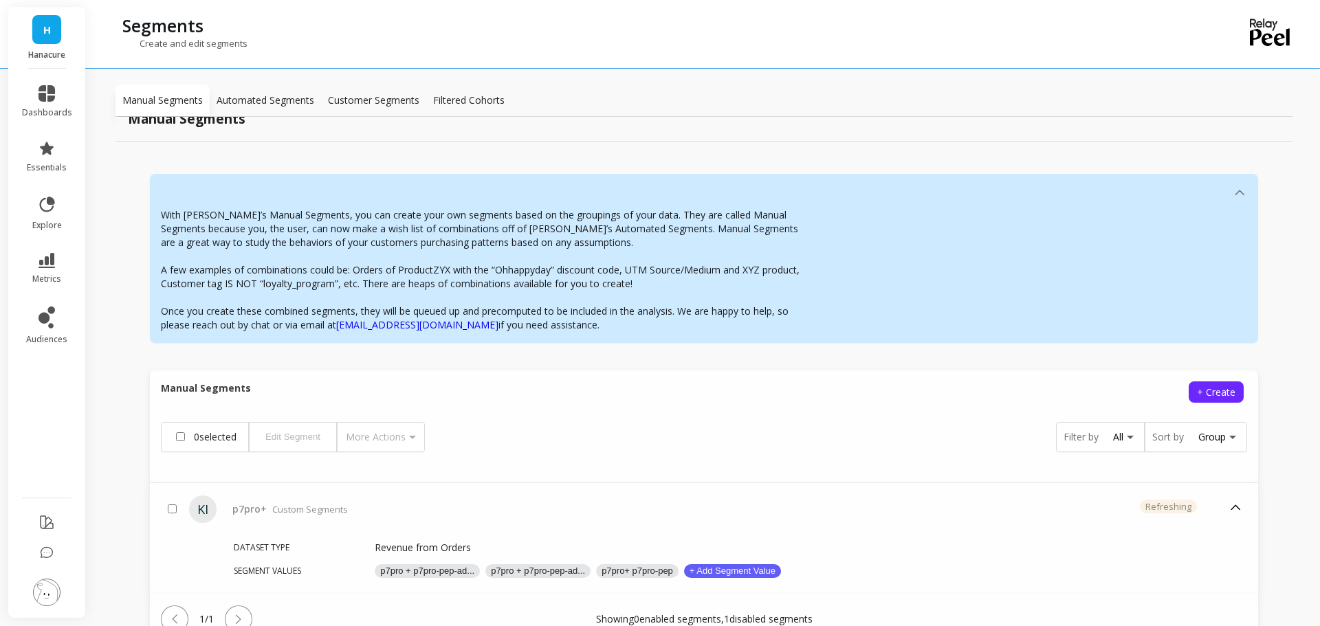
scroll to position [97, 0]
